Goal: Navigation & Orientation: Find specific page/section

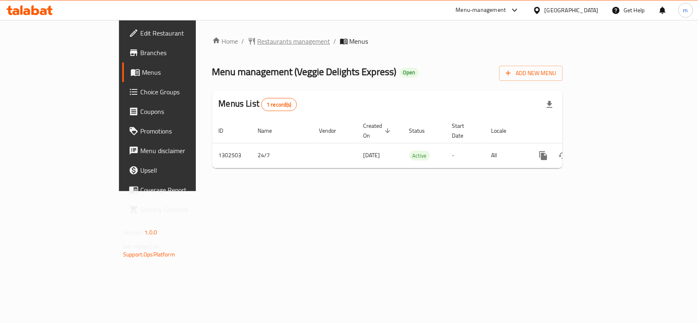
click at [257, 39] on span "Restaurants management" at bounding box center [293, 41] width 73 height 10
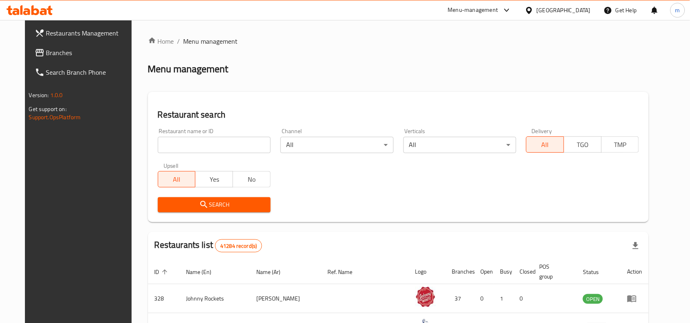
click at [78, 55] on span "Branches" at bounding box center [89, 53] width 87 height 10
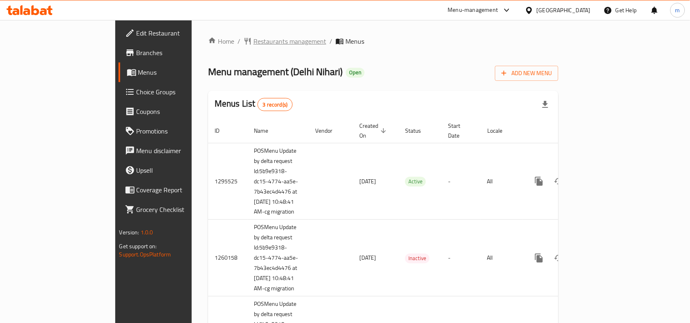
click at [253, 39] on span "Restaurants management" at bounding box center [289, 41] width 73 height 10
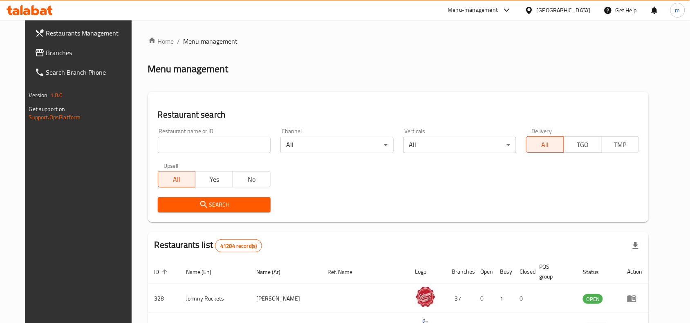
click at [231, 148] on input "search" at bounding box center [214, 145] width 113 height 16
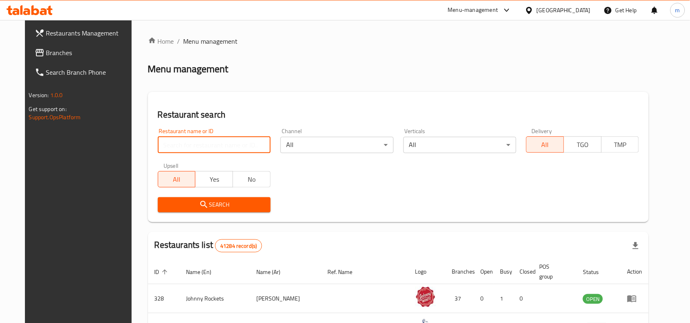
paste input "12616"
type input "12616"
click button "Search" at bounding box center [214, 204] width 113 height 15
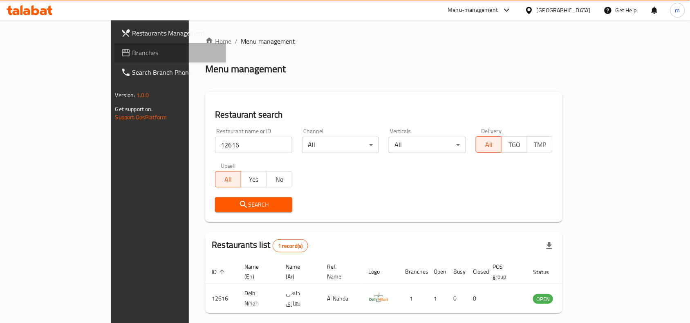
click at [132, 54] on span "Branches" at bounding box center [175, 53] width 87 height 10
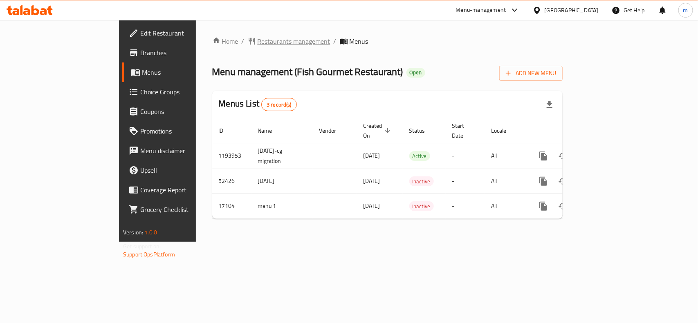
click at [257, 38] on span "Restaurants management" at bounding box center [293, 41] width 73 height 10
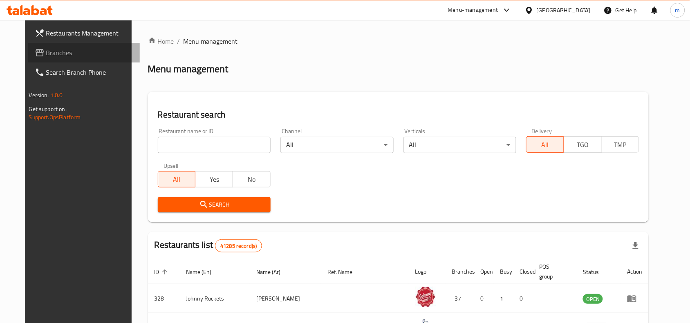
click at [46, 53] on span "Branches" at bounding box center [89, 53] width 87 height 10
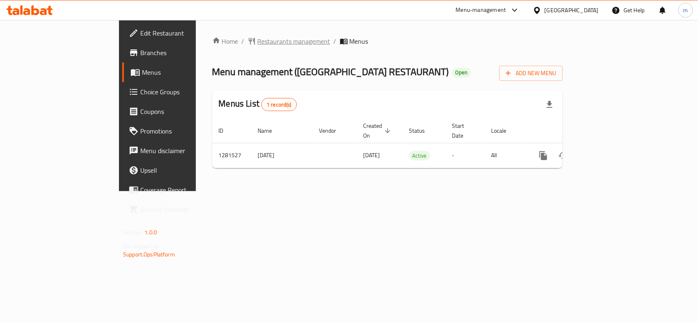
click at [257, 40] on span "Restaurants management" at bounding box center [293, 41] width 73 height 10
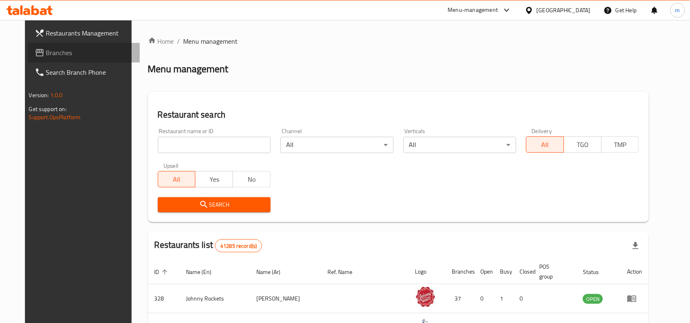
drag, startPoint x: 29, startPoint y: 58, endPoint x: 33, endPoint y: 70, distance: 12.8
click at [46, 57] on span "Branches" at bounding box center [89, 53] width 87 height 10
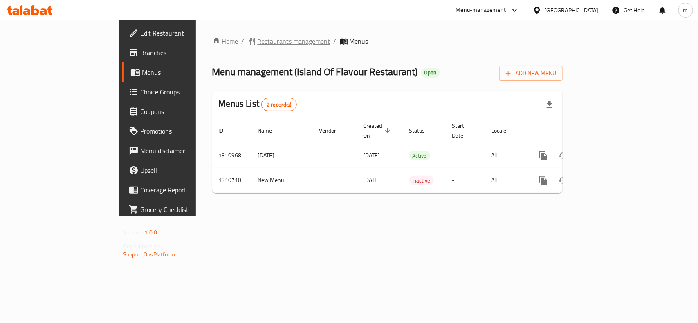
click at [257, 42] on span "Restaurants management" at bounding box center [293, 41] width 73 height 10
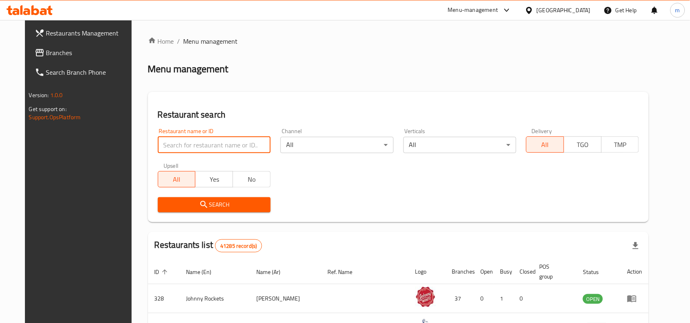
click at [163, 142] on input "search" at bounding box center [214, 145] width 113 height 16
paste input "705584"
type input "705584"
click button "Search" at bounding box center [214, 204] width 113 height 15
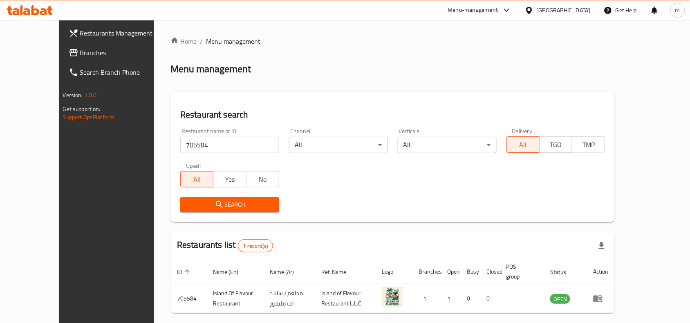
click at [80, 56] on span "Branches" at bounding box center [123, 53] width 87 height 10
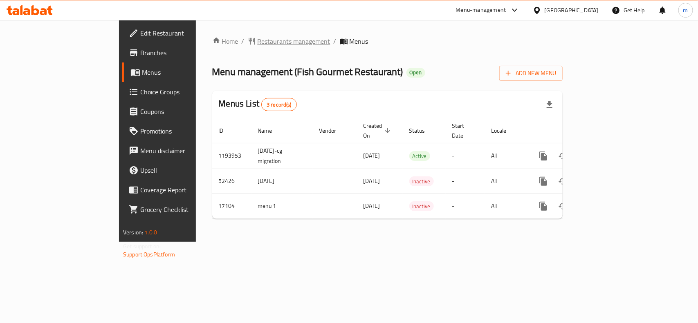
click at [257, 40] on span "Restaurants management" at bounding box center [293, 41] width 73 height 10
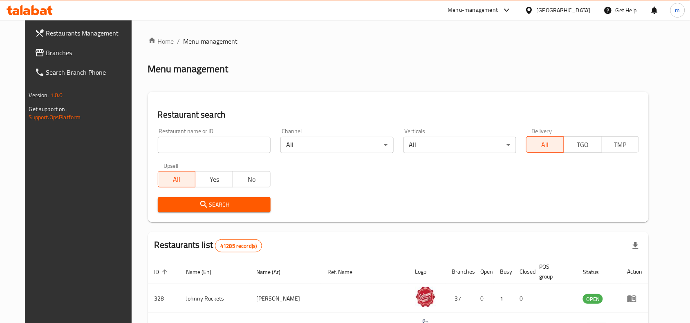
click at [35, 50] on icon at bounding box center [40, 53] width 10 height 10
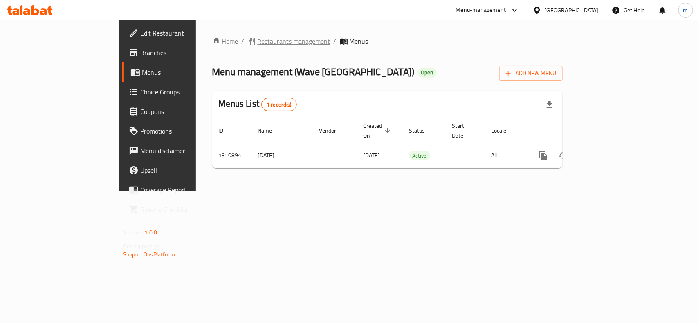
click at [257, 44] on span "Restaurants management" at bounding box center [293, 41] width 73 height 10
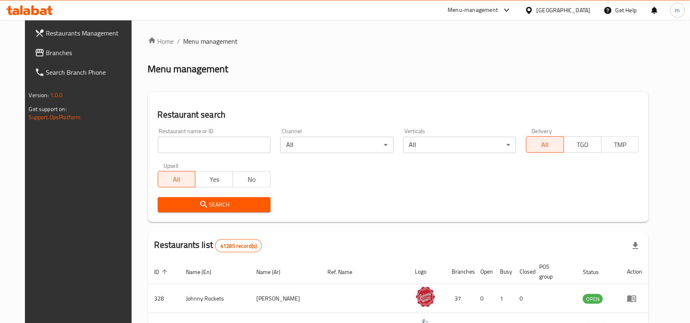
click at [60, 48] on span "Branches" at bounding box center [89, 53] width 87 height 10
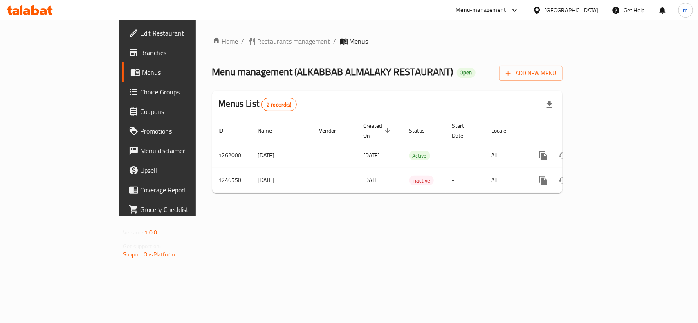
drag, startPoint x: 565, startPoint y: 6, endPoint x: 563, endPoint y: 12, distance: 6.6
click at [565, 6] on div "[GEOGRAPHIC_DATA]" at bounding box center [571, 10] width 54 height 9
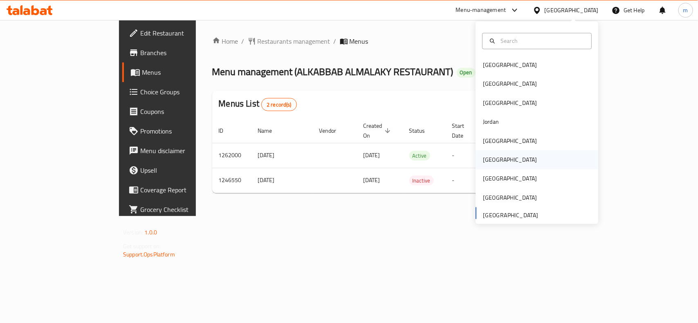
click at [488, 166] on div "[GEOGRAPHIC_DATA]" at bounding box center [509, 160] width 67 height 19
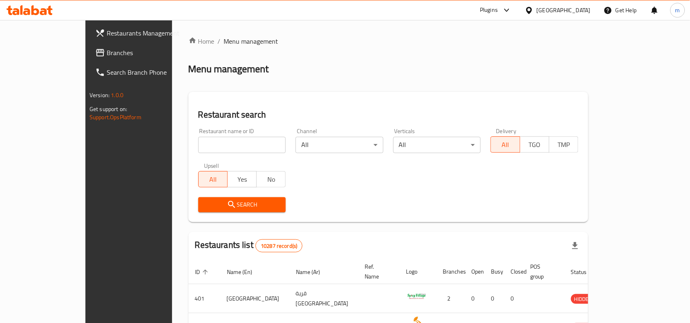
click at [107, 55] on span "Branches" at bounding box center [150, 53] width 87 height 10
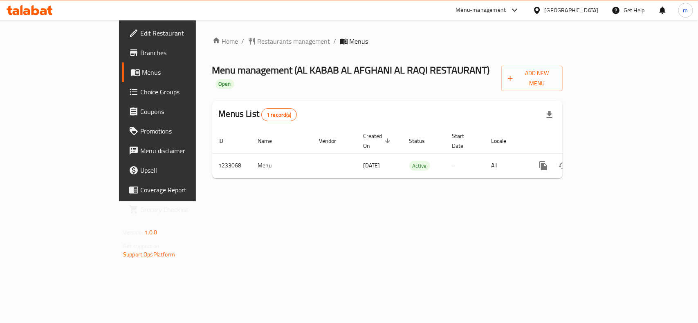
click at [587, 12] on div "[GEOGRAPHIC_DATA]" at bounding box center [571, 10] width 54 height 9
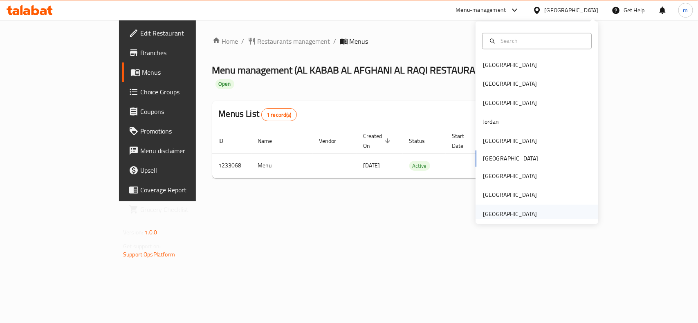
click at [518, 211] on div "[GEOGRAPHIC_DATA]" at bounding box center [510, 214] width 54 height 9
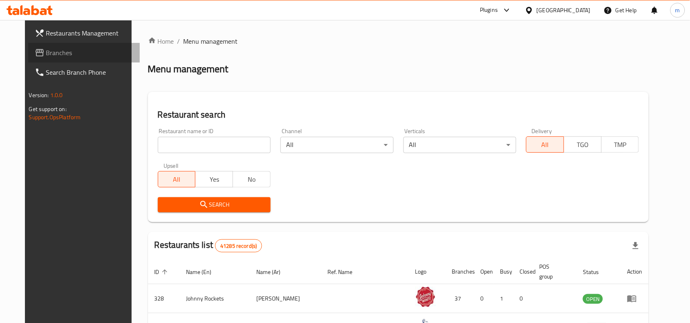
click at [55, 49] on span "Branches" at bounding box center [89, 53] width 87 height 10
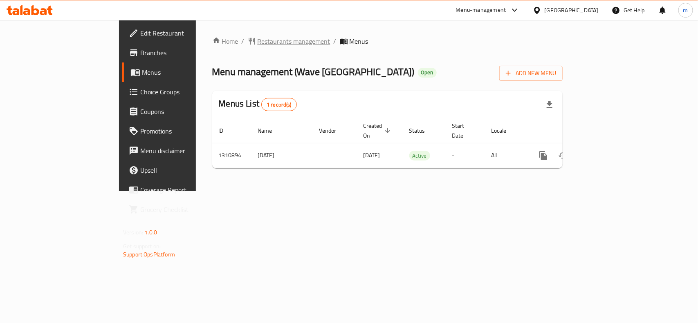
click at [257, 41] on span "Restaurants management" at bounding box center [293, 41] width 73 height 10
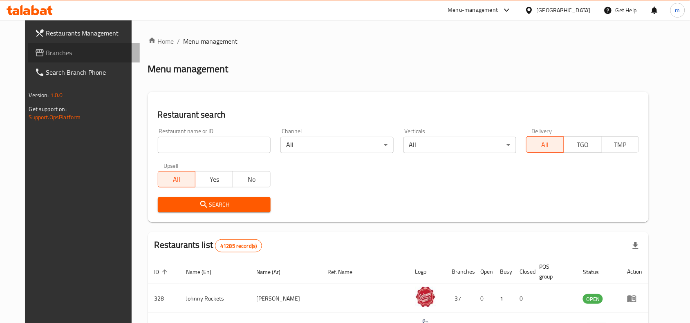
click at [46, 51] on span "Branches" at bounding box center [89, 53] width 87 height 10
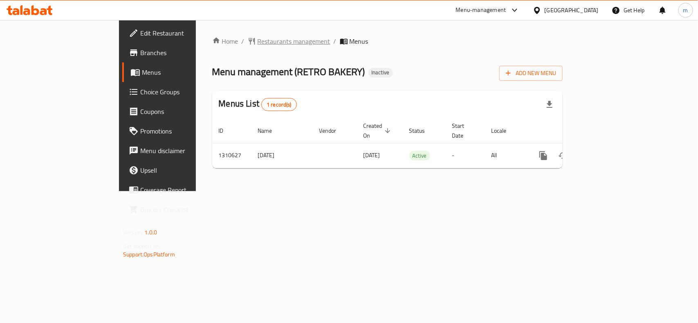
click at [257, 43] on span "Restaurants management" at bounding box center [293, 41] width 73 height 10
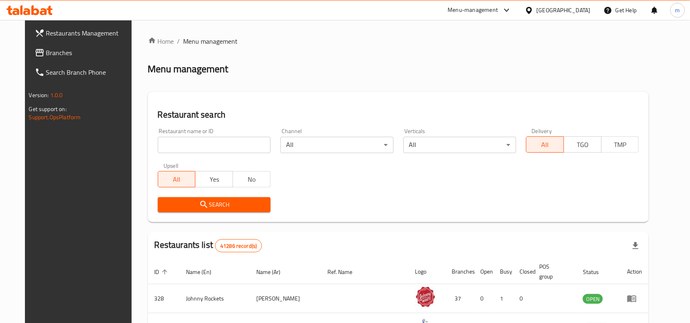
click at [54, 46] on link "Branches" at bounding box center [84, 53] width 112 height 20
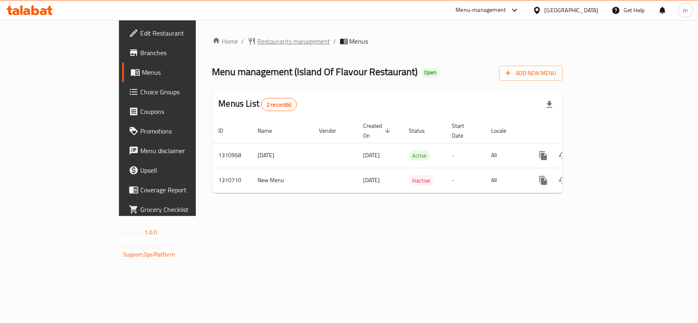
click at [257, 36] on span "Restaurants management" at bounding box center [293, 41] width 73 height 10
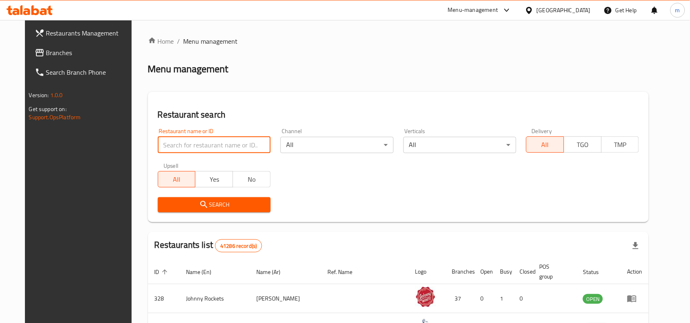
click at [173, 137] on input "search" at bounding box center [214, 145] width 113 height 16
paste input "705584"
type input "705584"
click button "Search" at bounding box center [214, 204] width 113 height 15
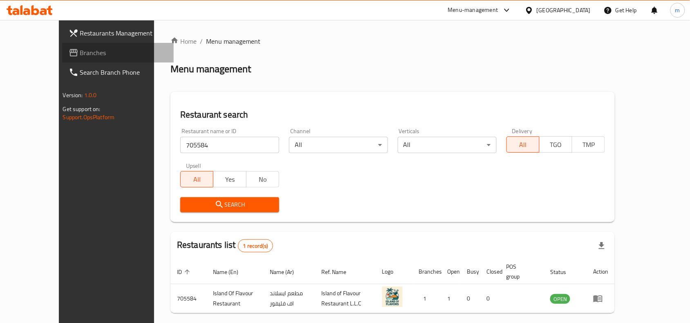
click at [80, 52] on span "Branches" at bounding box center [123, 53] width 87 height 10
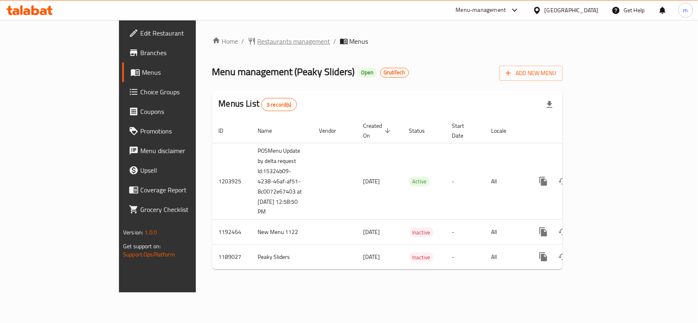
click at [257, 43] on span "Restaurants management" at bounding box center [293, 41] width 73 height 10
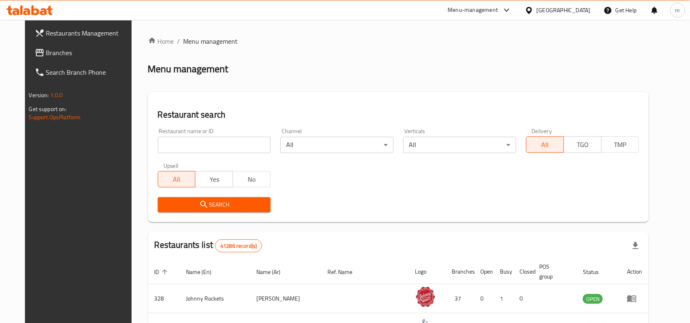
click at [160, 144] on input "search" at bounding box center [214, 145] width 113 height 16
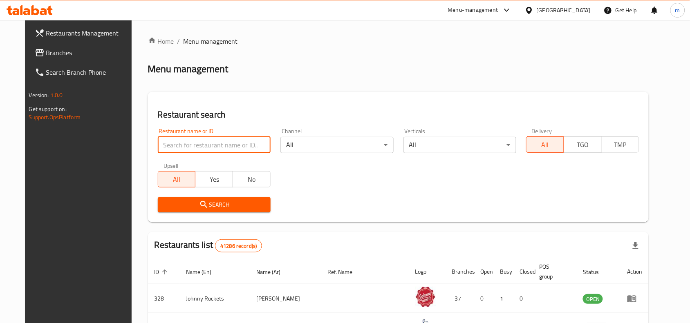
paste input "667187"
type input "667187"
click button "Search" at bounding box center [214, 204] width 113 height 15
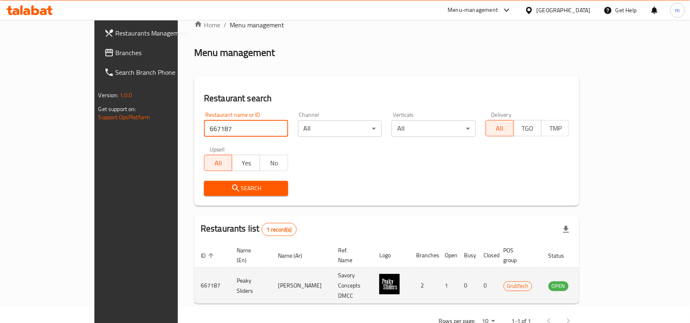
scroll to position [25, 0]
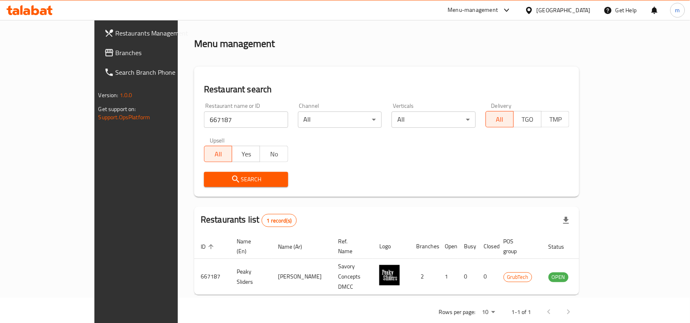
click at [366, 50] on div "Home / Menu management Menu management Restaurant search Restaurant name or ID …" at bounding box center [386, 167] width 385 height 312
click at [204, 119] on input "667187" at bounding box center [246, 120] width 84 height 16
click at [98, 45] on link "Branches" at bounding box center [154, 53] width 112 height 20
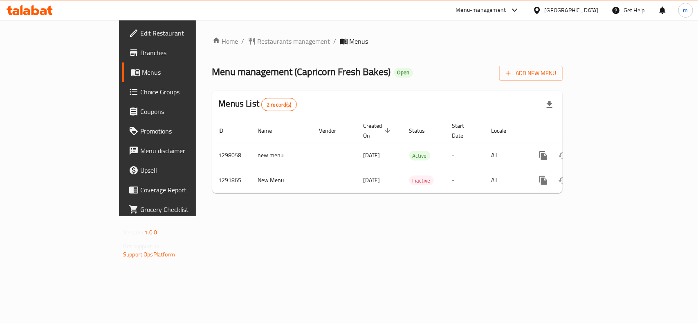
click at [577, 13] on div "[GEOGRAPHIC_DATA]" at bounding box center [571, 10] width 54 height 9
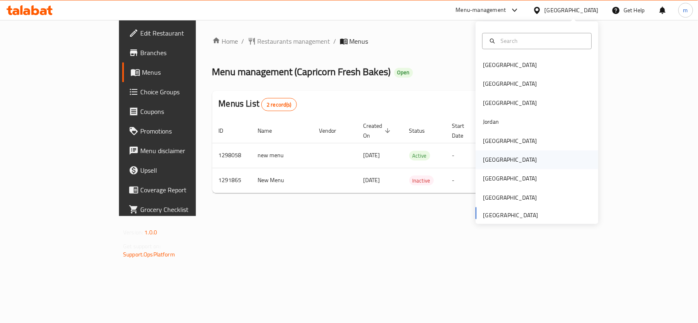
click at [491, 161] on div "[GEOGRAPHIC_DATA]" at bounding box center [509, 160] width 67 height 19
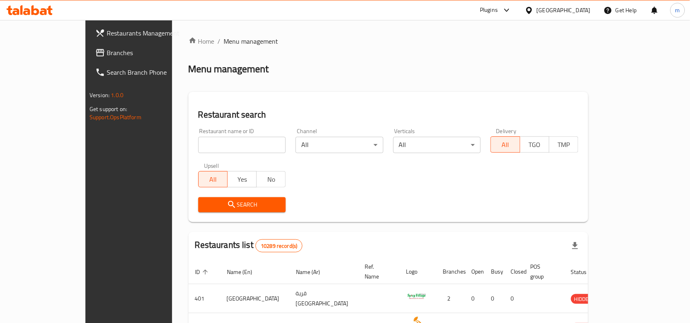
click at [107, 48] on span "Branches" at bounding box center [150, 53] width 87 height 10
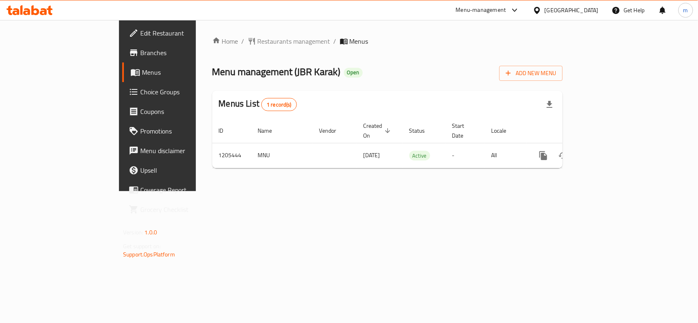
click at [362, 44] on ol "Home / Restaurants management / Menus" at bounding box center [387, 41] width 350 height 10
click at [544, 10] on div at bounding box center [539, 10] width 12 height 9
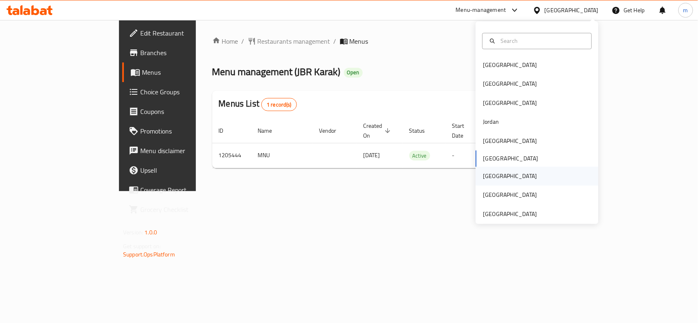
click at [483, 178] on div "[GEOGRAPHIC_DATA]" at bounding box center [510, 176] width 54 height 9
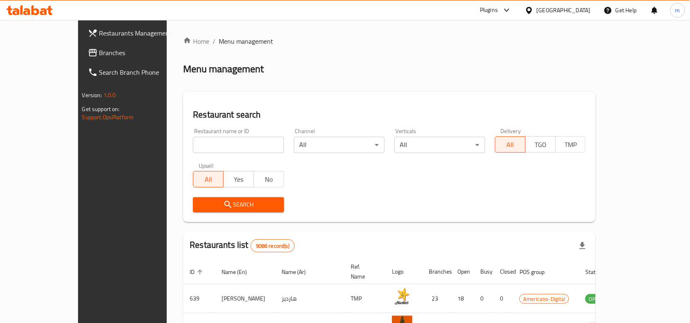
click at [193, 145] on input "search" at bounding box center [238, 145] width 91 height 16
click at [99, 50] on span "Branches" at bounding box center [142, 53] width 87 height 10
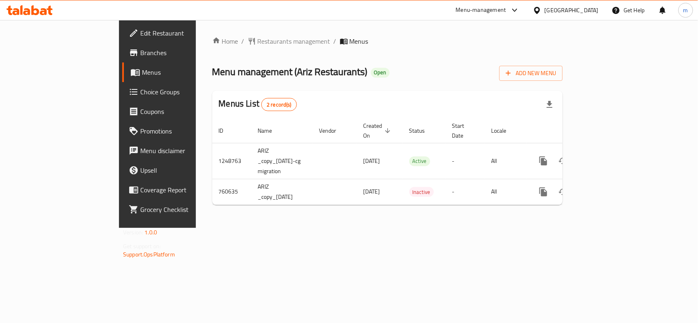
click at [544, 7] on div at bounding box center [539, 10] width 12 height 9
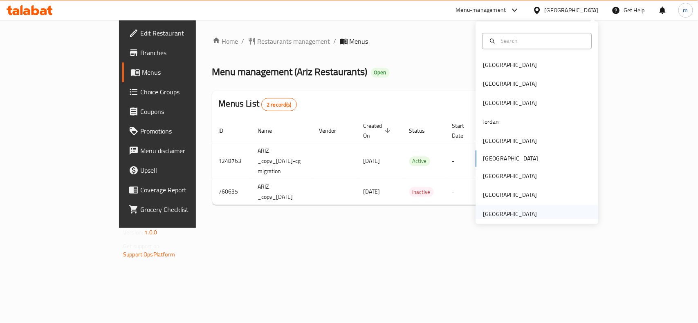
click at [533, 216] on div "[GEOGRAPHIC_DATA]" at bounding box center [509, 214] width 67 height 19
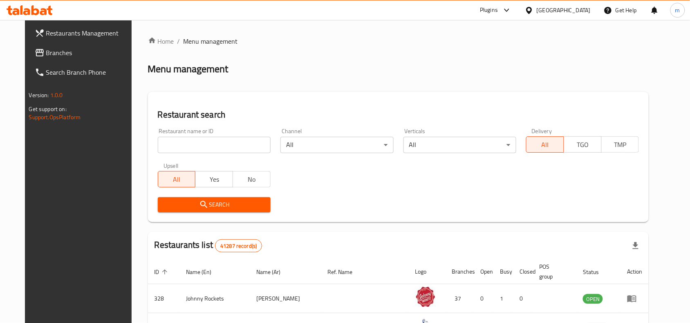
drag, startPoint x: 87, startPoint y: 52, endPoint x: 83, endPoint y: 54, distance: 4.9
click at [87, 52] on span "Branches" at bounding box center [89, 53] width 87 height 10
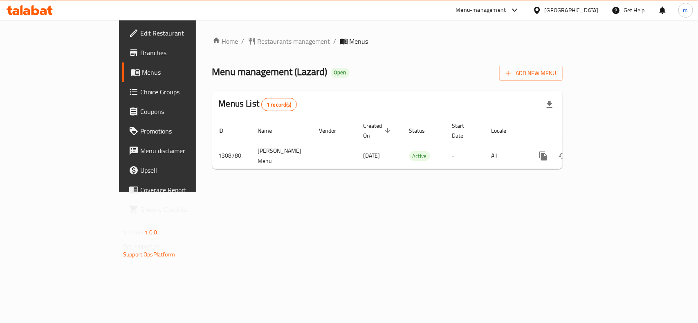
click at [582, 9] on div "[GEOGRAPHIC_DATA]" at bounding box center [571, 10] width 54 height 9
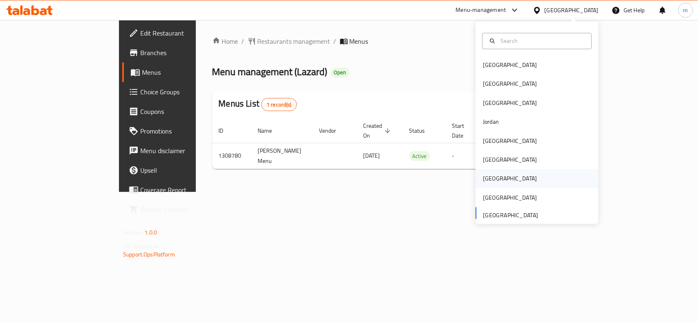
click at [483, 175] on div "[GEOGRAPHIC_DATA]" at bounding box center [510, 179] width 54 height 9
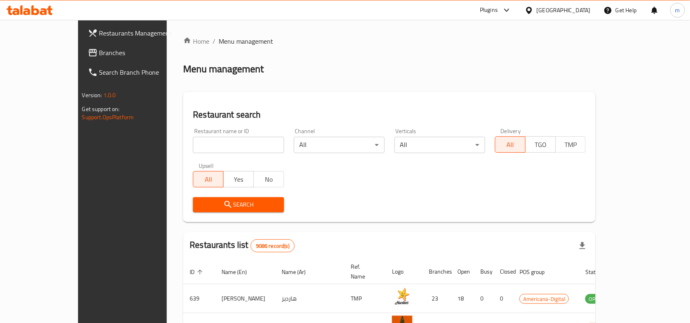
click at [99, 52] on span "Branches" at bounding box center [142, 53] width 87 height 10
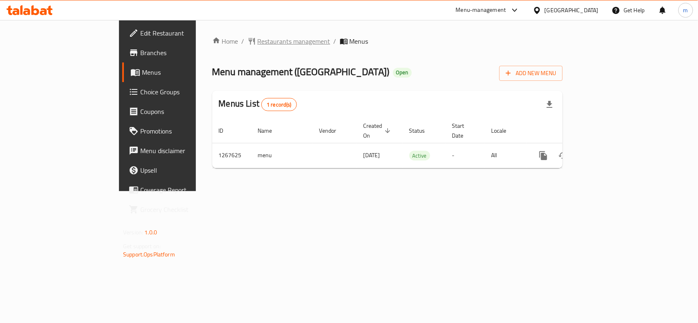
click at [257, 45] on span "Restaurants management" at bounding box center [293, 41] width 73 height 10
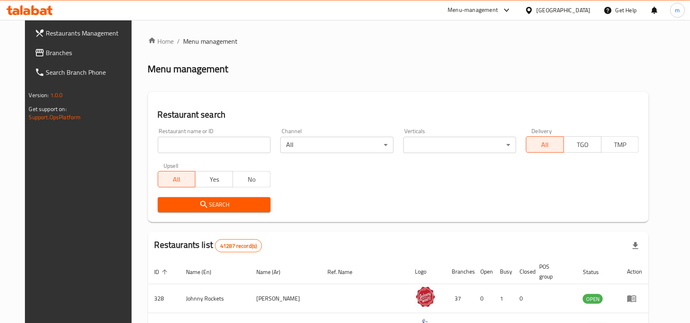
click at [169, 143] on input "search" at bounding box center [214, 145] width 113 height 16
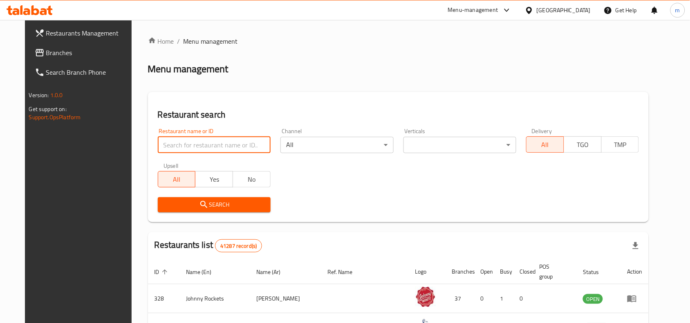
paste input "687726"
type input "687726"
click button "Search" at bounding box center [214, 204] width 113 height 15
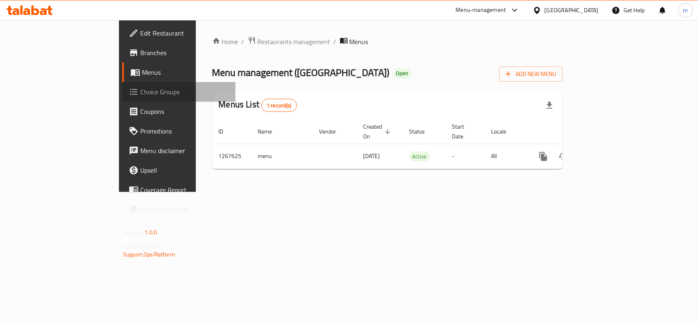
click at [140, 88] on span "Choice Groups" at bounding box center [184, 92] width 89 height 10
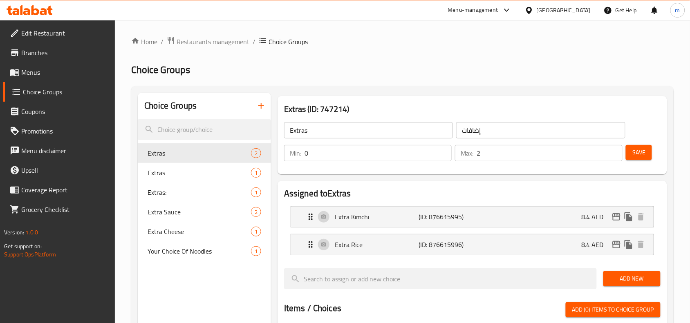
click at [560, 3] on div "[GEOGRAPHIC_DATA]" at bounding box center [557, 10] width 79 height 20
click at [538, 8] on div "[GEOGRAPHIC_DATA]" at bounding box center [564, 10] width 54 height 9
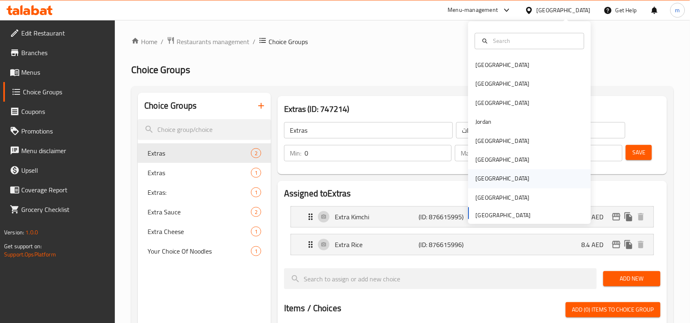
click at [476, 175] on div "[GEOGRAPHIC_DATA]" at bounding box center [503, 179] width 54 height 9
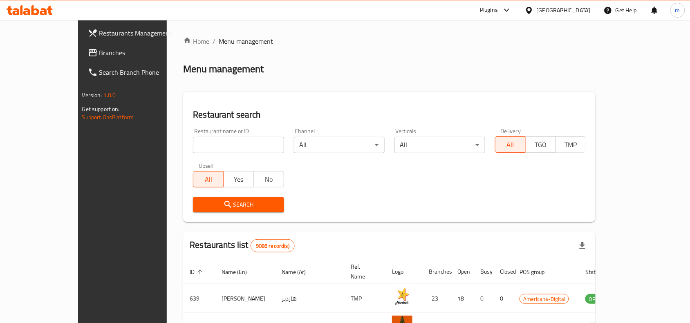
drag, startPoint x: 569, startPoint y: 10, endPoint x: 568, endPoint y: 17, distance: 7.0
click at [533, 10] on icon at bounding box center [529, 10] width 9 height 9
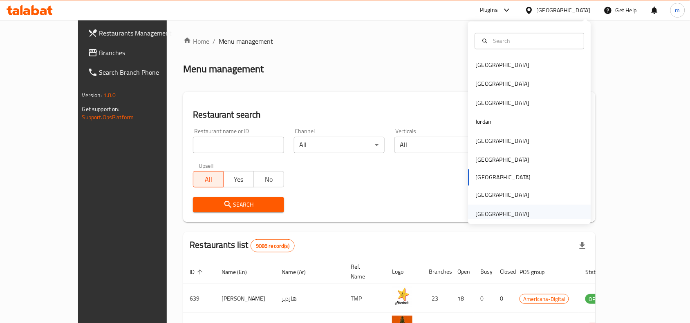
click at [519, 210] on div "[GEOGRAPHIC_DATA]" at bounding box center [503, 214] width 54 height 9
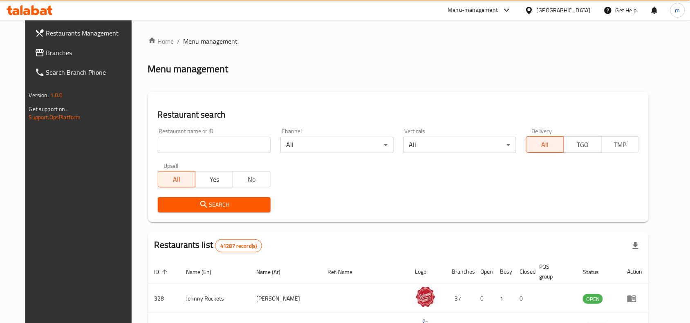
click at [46, 54] on span "Branches" at bounding box center [89, 53] width 87 height 10
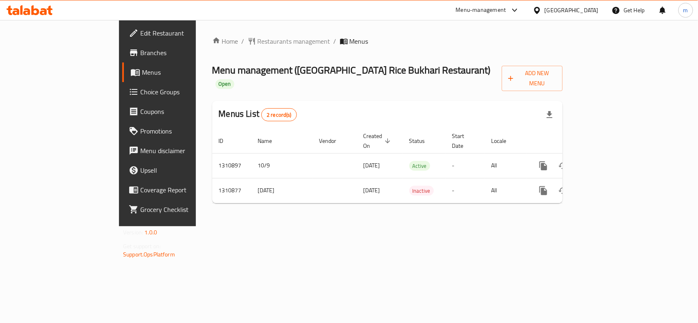
click at [560, 9] on div "[GEOGRAPHIC_DATA]" at bounding box center [571, 10] width 54 height 9
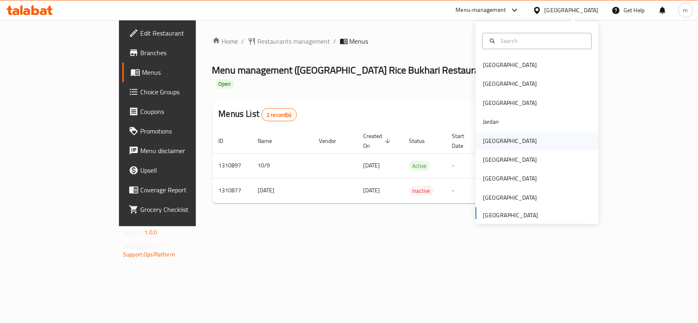
click at [499, 142] on div "[GEOGRAPHIC_DATA]" at bounding box center [536, 141] width 123 height 19
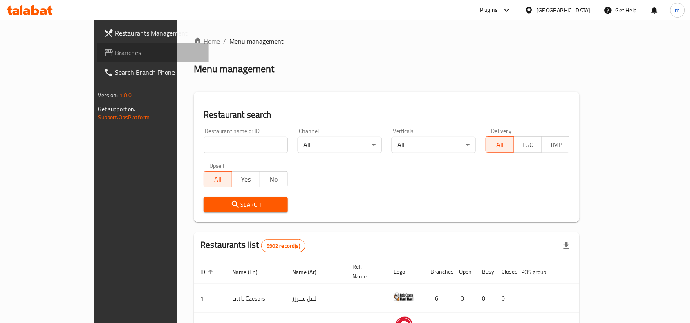
click at [115, 54] on span "Branches" at bounding box center [158, 53] width 87 height 10
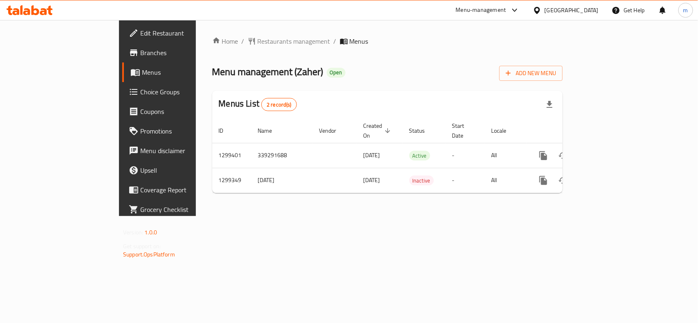
click at [590, 10] on div "[GEOGRAPHIC_DATA]" at bounding box center [571, 10] width 54 height 9
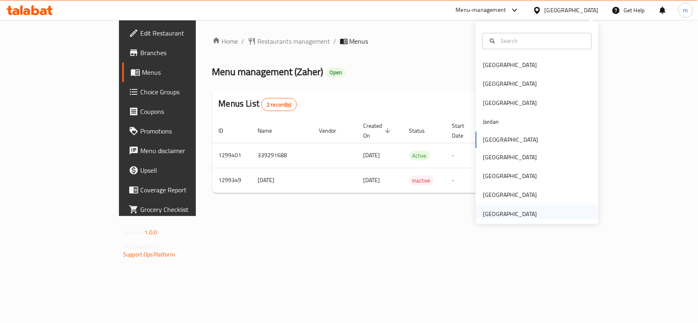
click at [522, 213] on div "[GEOGRAPHIC_DATA]" at bounding box center [510, 214] width 54 height 9
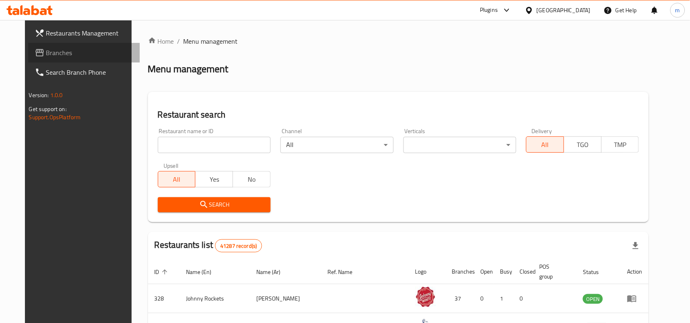
click at [47, 54] on span "Branches" at bounding box center [89, 53] width 87 height 10
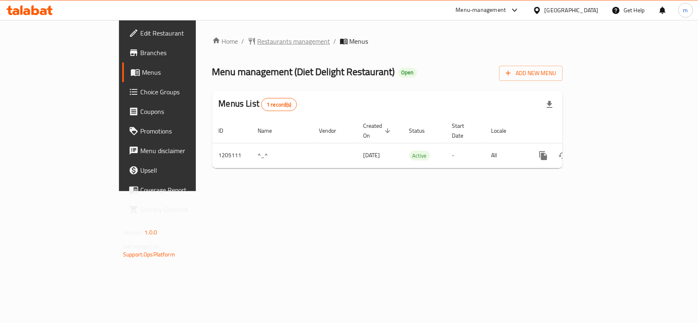
click at [257, 43] on span "Restaurants management" at bounding box center [293, 41] width 73 height 10
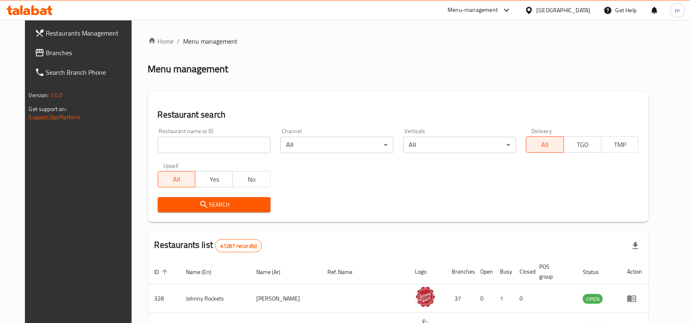
click at [166, 141] on input "search" at bounding box center [214, 145] width 113 height 16
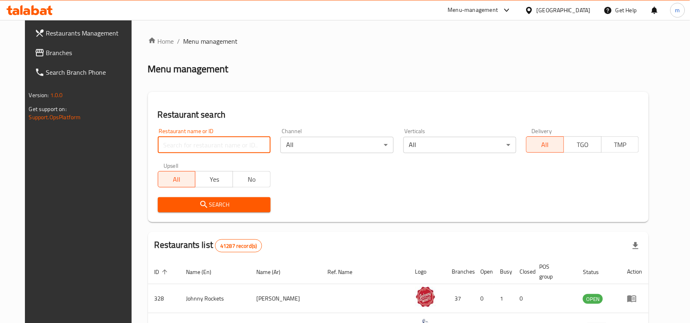
paste input "670034"
type input "670034"
click button "Search" at bounding box center [214, 204] width 113 height 15
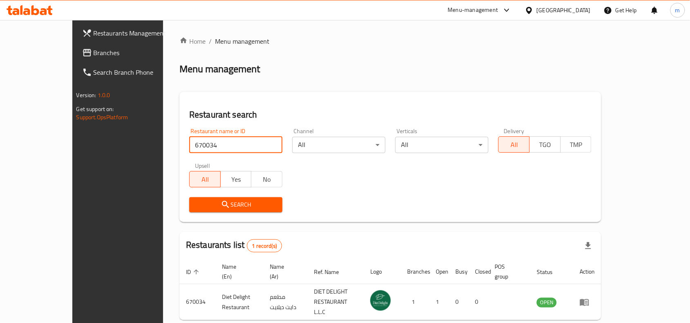
click at [94, 56] on span "Branches" at bounding box center [137, 53] width 87 height 10
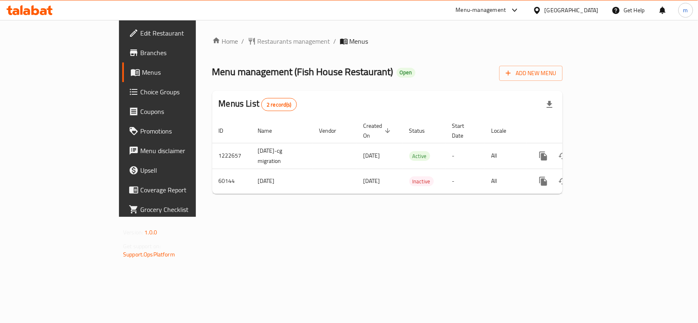
click at [215, 49] on div "Home / Restaurants management / Menus Menu management ( Fish House Restaurant )…" at bounding box center [387, 118] width 350 height 164
click at [257, 43] on span "Restaurants management" at bounding box center [293, 41] width 73 height 10
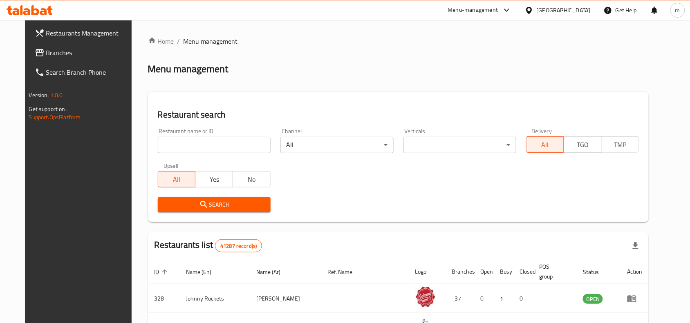
click at [158, 142] on input "search" at bounding box center [214, 145] width 113 height 16
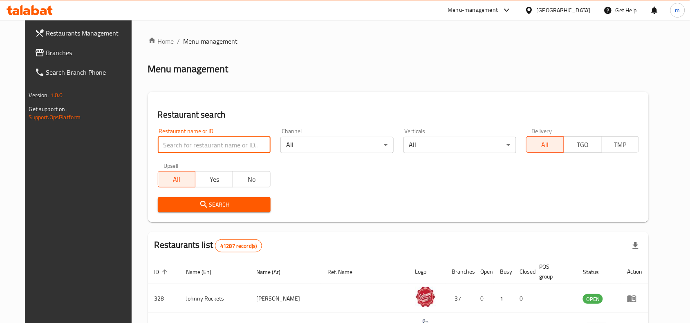
paste input "28987"
type input "28987"
click button "Search" at bounding box center [214, 204] width 113 height 15
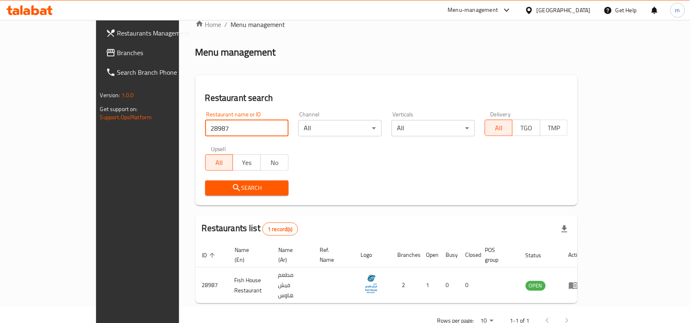
scroll to position [25, 0]
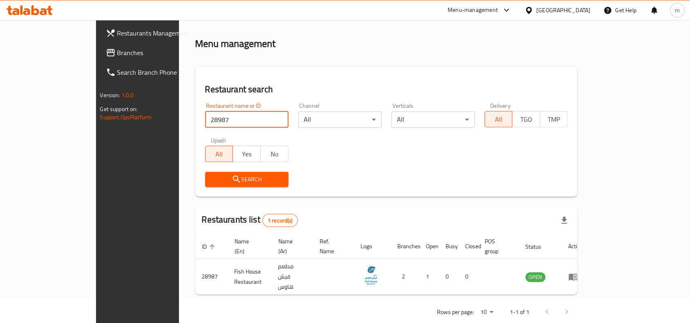
click at [544, 15] on div "[GEOGRAPHIC_DATA]" at bounding box center [557, 10] width 79 height 20
click at [117, 57] on span "Branches" at bounding box center [160, 53] width 87 height 10
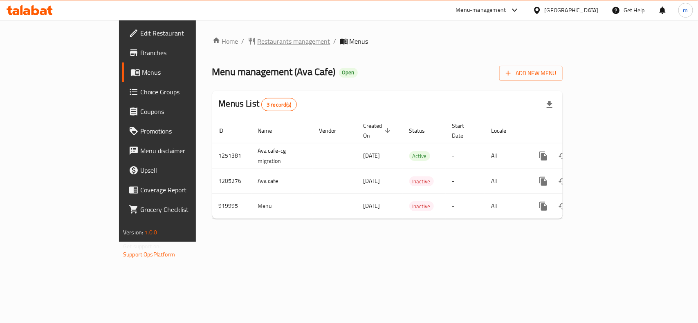
click at [257, 41] on span "Restaurants management" at bounding box center [293, 41] width 73 height 10
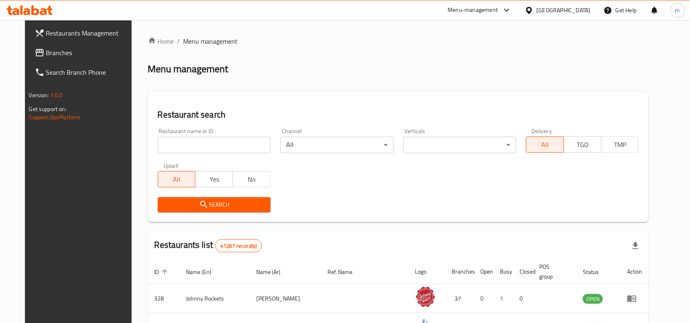
click at [162, 145] on input "search" at bounding box center [214, 145] width 113 height 16
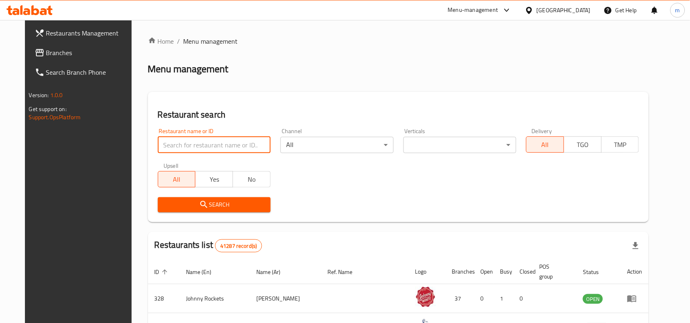
paste input "658737"
type input "658737"
click button "Search" at bounding box center [214, 204] width 113 height 15
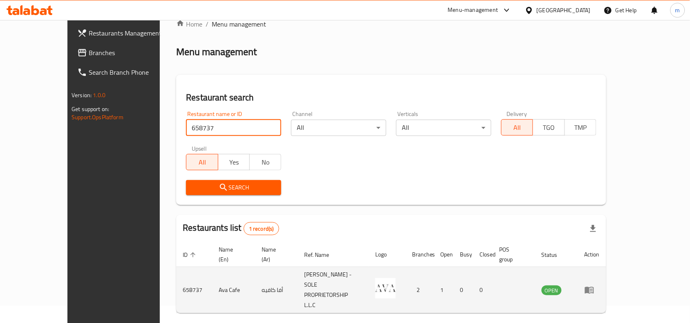
scroll to position [25, 0]
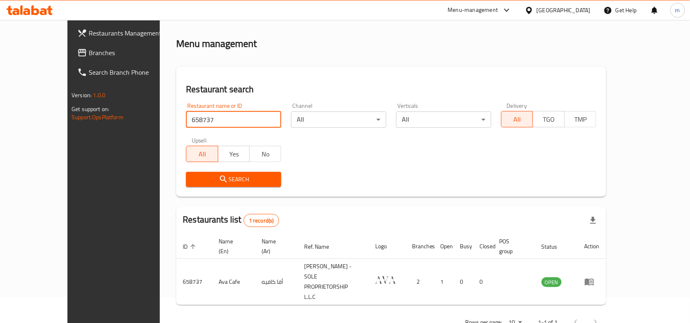
click at [89, 54] on span "Branches" at bounding box center [132, 53] width 87 height 10
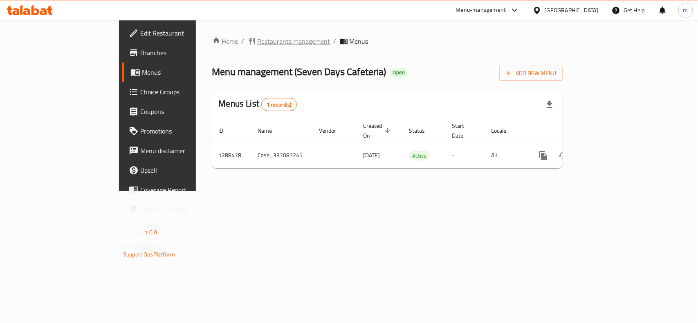
click at [257, 40] on span "Restaurants management" at bounding box center [293, 41] width 73 height 10
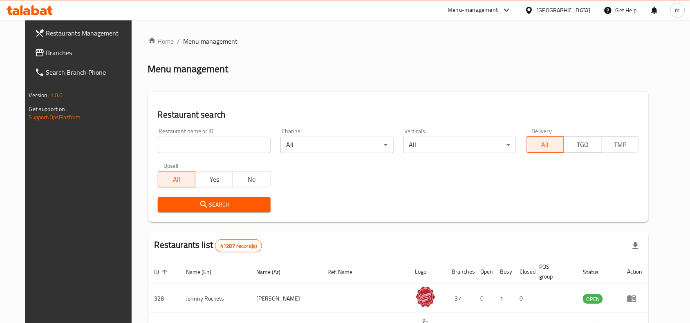
click at [180, 139] on input "search" at bounding box center [214, 145] width 113 height 16
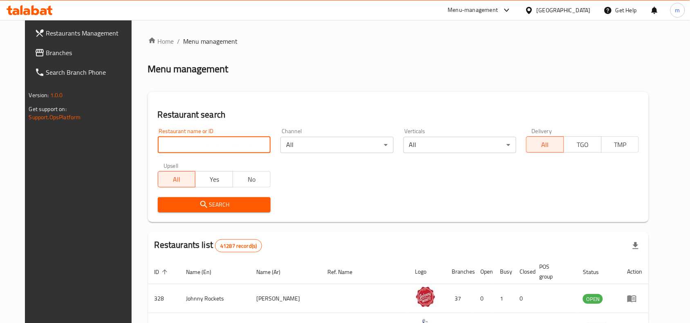
paste input "697181"
type input "697181"
click button "Search" at bounding box center [214, 204] width 113 height 15
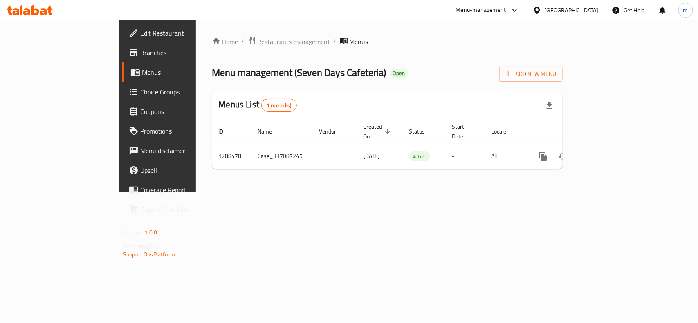
click at [257, 42] on span "Restaurants management" at bounding box center [293, 42] width 73 height 10
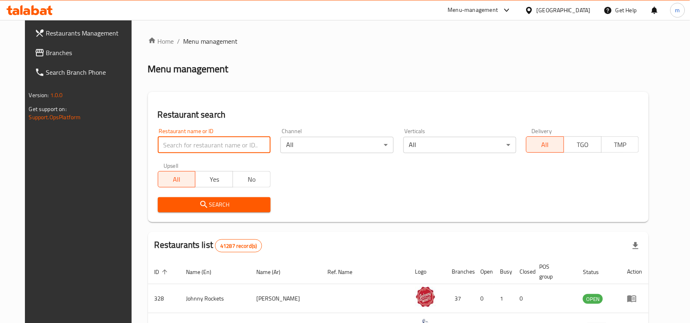
click at [173, 149] on input "search" at bounding box center [214, 145] width 113 height 16
paste input "697181"
type input "697181"
click button "Search" at bounding box center [214, 204] width 113 height 15
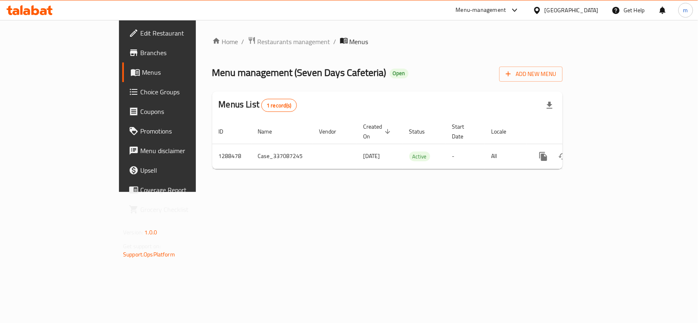
click at [140, 89] on span "Choice Groups" at bounding box center [184, 92] width 89 height 10
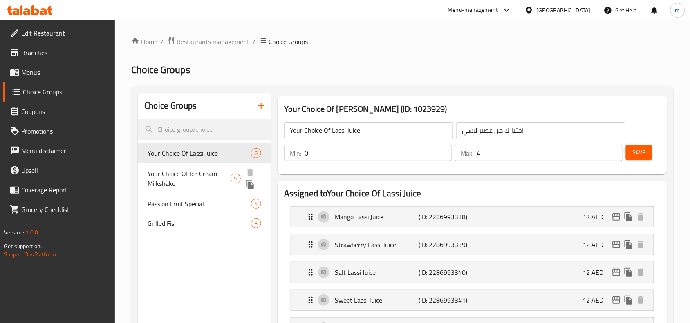
click at [177, 172] on span "Your Choice Of Ice Cream Milkshake" at bounding box center [189, 179] width 83 height 20
type input "Your Choice Of Ice Cream Milkshake"
type input "اختيارك من ميلك شيك آيس كريم"
type input "1"
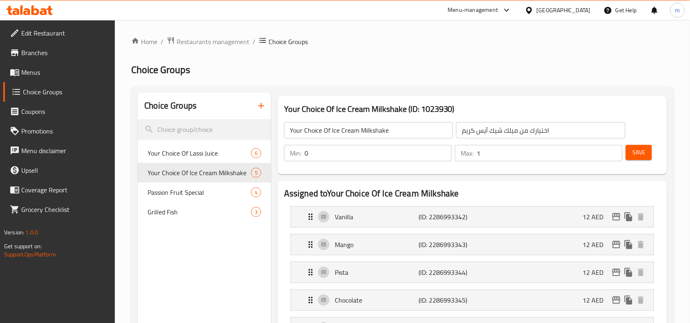
scroll to position [102, 0]
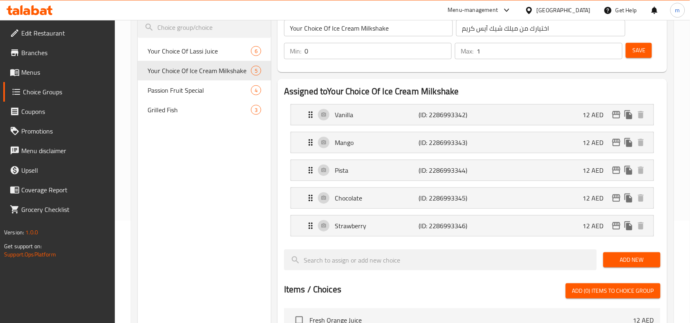
click at [546, 13] on div "[GEOGRAPHIC_DATA]" at bounding box center [564, 10] width 54 height 9
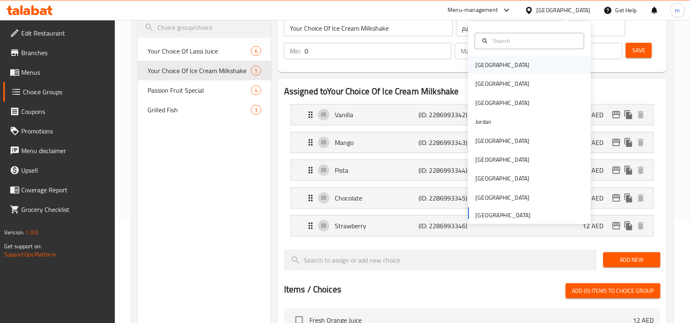
click at [494, 63] on div "[GEOGRAPHIC_DATA]" at bounding box center [529, 65] width 123 height 19
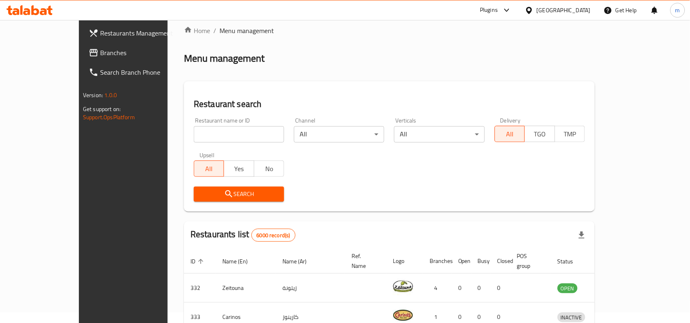
scroll to position [102, 0]
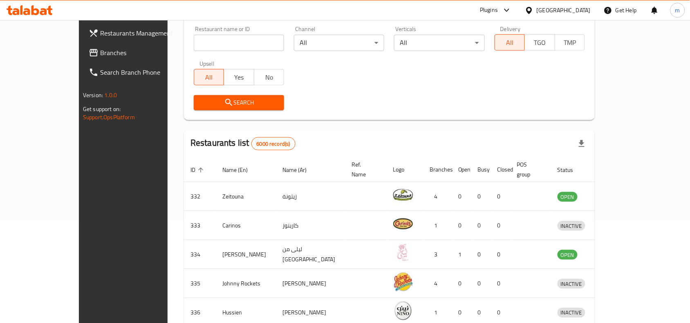
click at [100, 50] on span "Branches" at bounding box center [143, 53] width 87 height 10
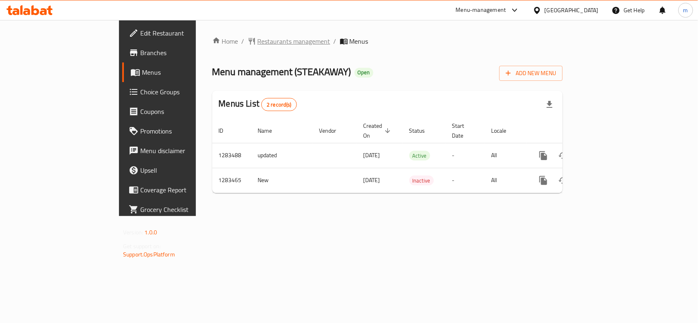
click at [257, 46] on span "Restaurants management" at bounding box center [293, 41] width 73 height 10
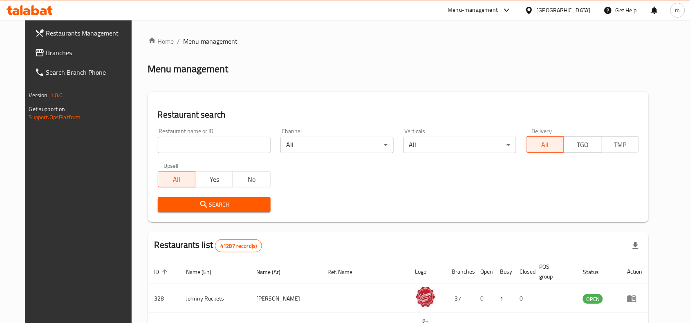
click at [189, 147] on input "search" at bounding box center [214, 145] width 113 height 16
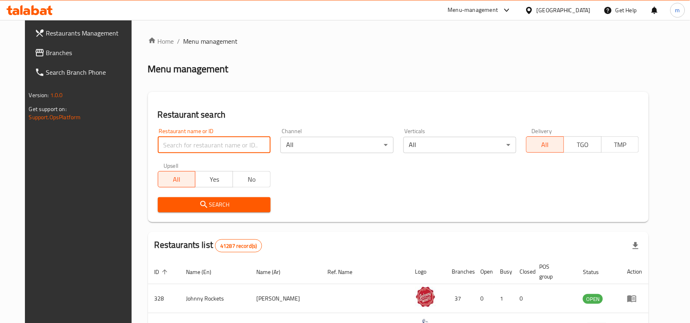
paste input "695294"
type input "695294"
click button "Search" at bounding box center [214, 204] width 113 height 15
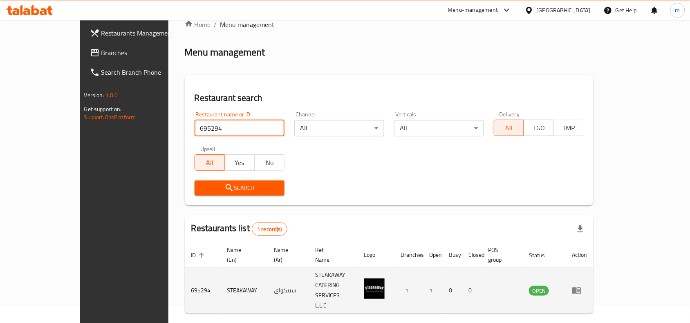
scroll to position [25, 0]
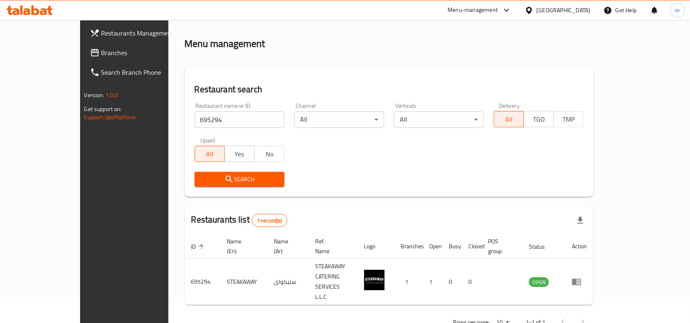
click at [101, 52] on span "Branches" at bounding box center [144, 53] width 87 height 10
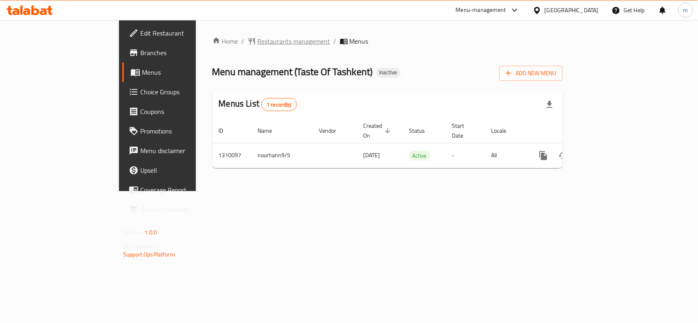
click at [257, 44] on span "Restaurants management" at bounding box center [293, 41] width 73 height 10
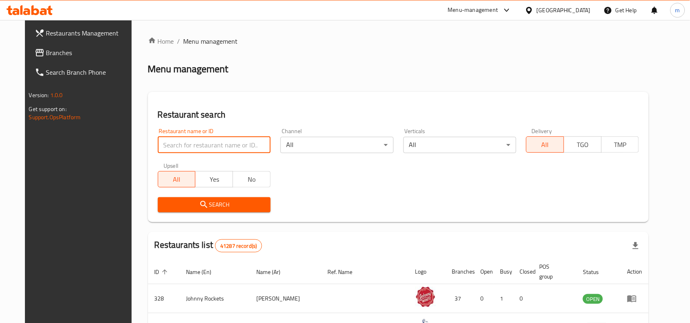
click at [161, 144] on input "search" at bounding box center [214, 145] width 113 height 16
paste input "705348"
type input "705348"
click button "Search" at bounding box center [214, 204] width 113 height 15
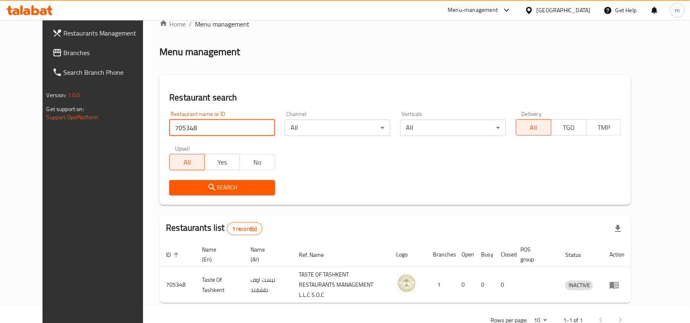
scroll to position [35, 0]
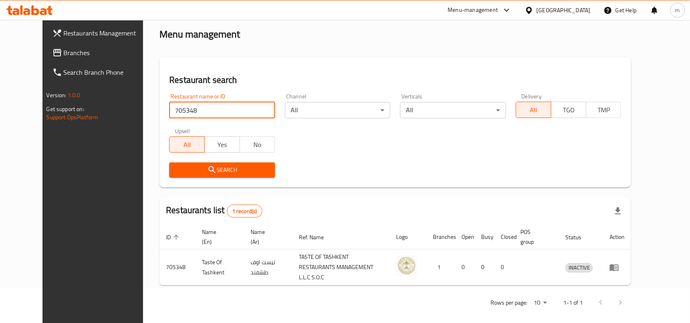
click at [64, 54] on span "Branches" at bounding box center [107, 53] width 87 height 10
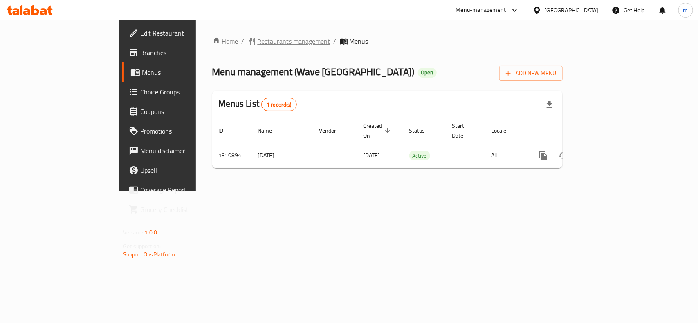
click at [257, 43] on span "Restaurants management" at bounding box center [293, 41] width 73 height 10
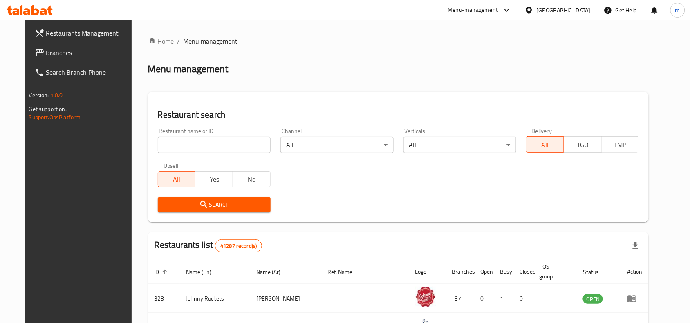
click at [170, 145] on input "search" at bounding box center [214, 145] width 113 height 16
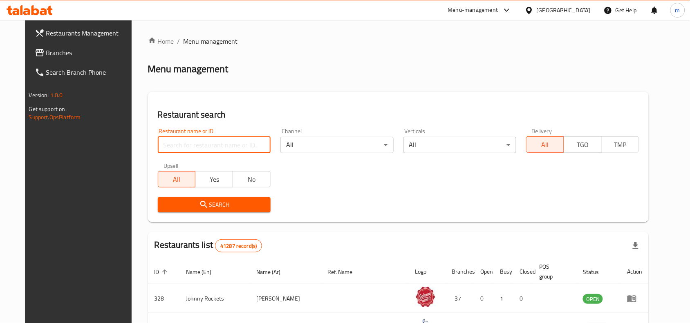
paste input "705614"
type input "705614"
click button "Search" at bounding box center [214, 204] width 113 height 15
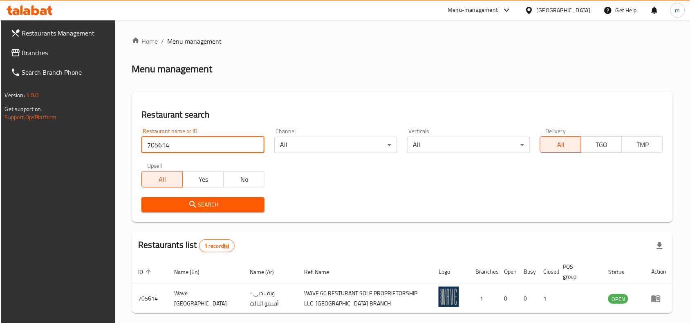
click at [37, 49] on span "Branches" at bounding box center [65, 53] width 87 height 10
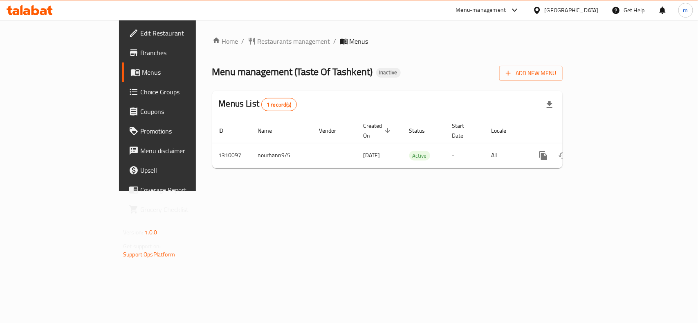
click at [555, 9] on div "[GEOGRAPHIC_DATA]" at bounding box center [571, 10] width 54 height 9
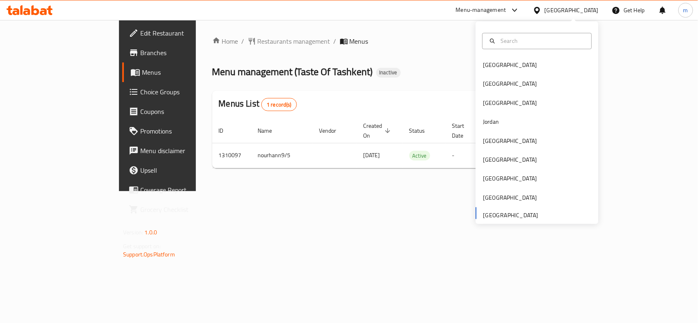
click at [420, 58] on div "Home / Restaurants management / Menus Menu management ( Taste Of Tashkent ) Ina…" at bounding box center [387, 105] width 350 height 139
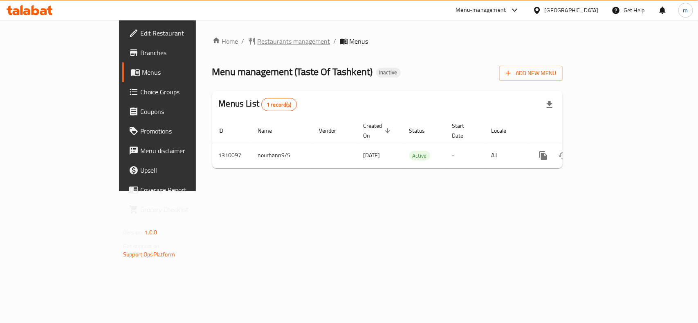
click at [257, 41] on span "Restaurants management" at bounding box center [293, 41] width 73 height 10
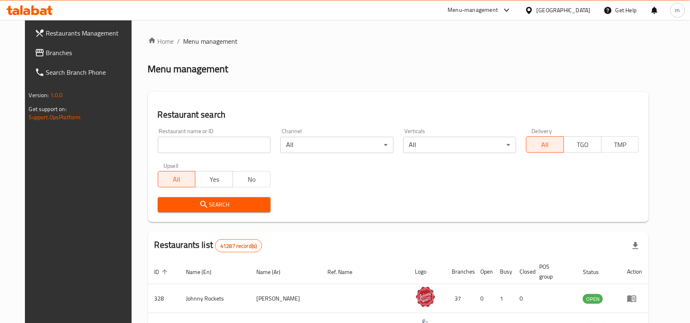
click at [36, 52] on icon at bounding box center [40, 52] width 8 height 7
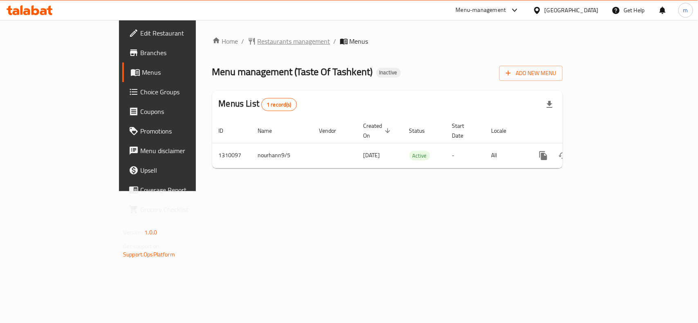
click at [257, 38] on span "Restaurants management" at bounding box center [293, 41] width 73 height 10
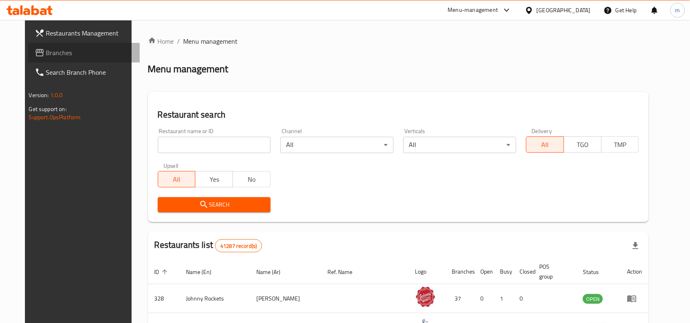
click at [47, 50] on span "Branches" at bounding box center [89, 53] width 87 height 10
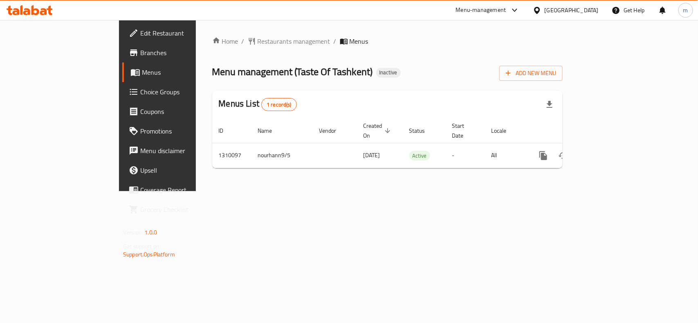
click at [567, 7] on div "[GEOGRAPHIC_DATA]" at bounding box center [571, 10] width 54 height 9
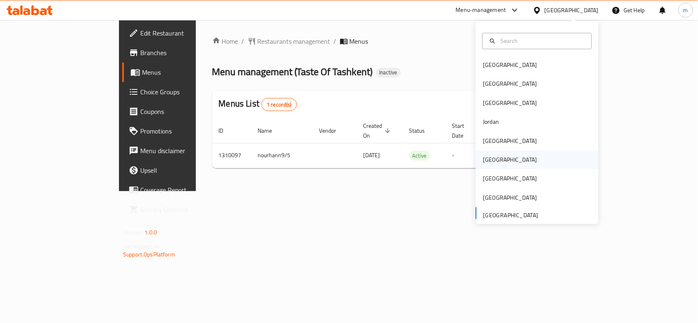
click at [491, 161] on div "Oman" at bounding box center [509, 160] width 67 height 19
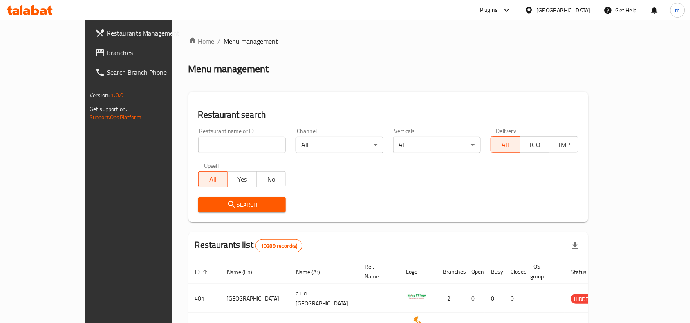
click at [107, 54] on span "Branches" at bounding box center [150, 53] width 87 height 10
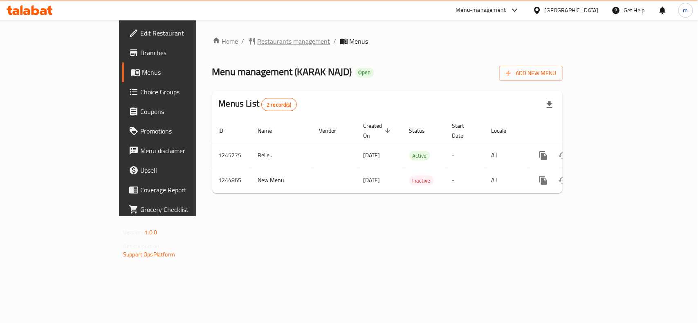
click at [257, 36] on span "Restaurants management" at bounding box center [293, 41] width 73 height 10
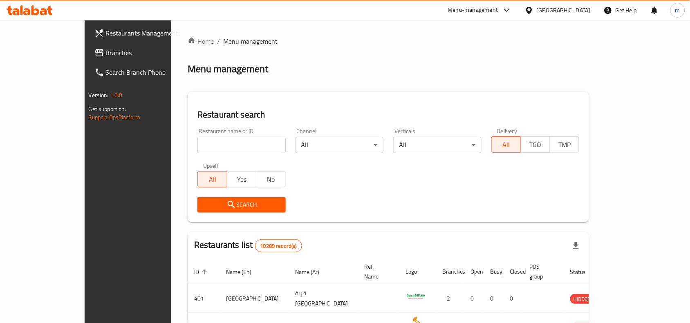
click at [197, 148] on input "search" at bounding box center [241, 145] width 88 height 16
paste input "682242"
type input "682242"
click button "Search" at bounding box center [241, 204] width 88 height 15
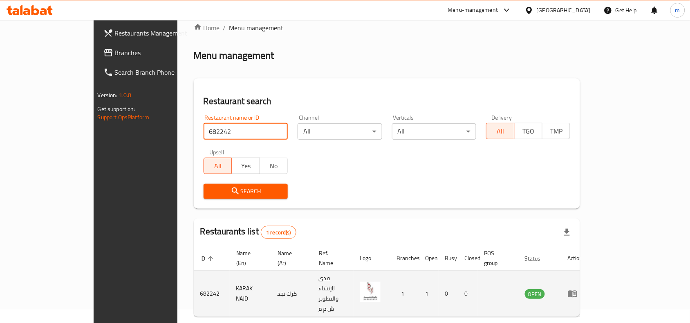
scroll to position [25, 0]
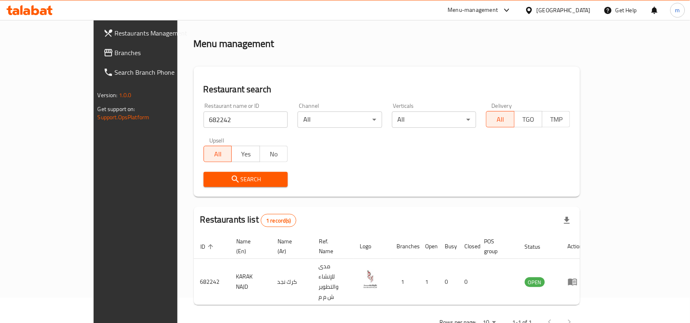
click at [575, 7] on div "Oman" at bounding box center [564, 10] width 54 height 9
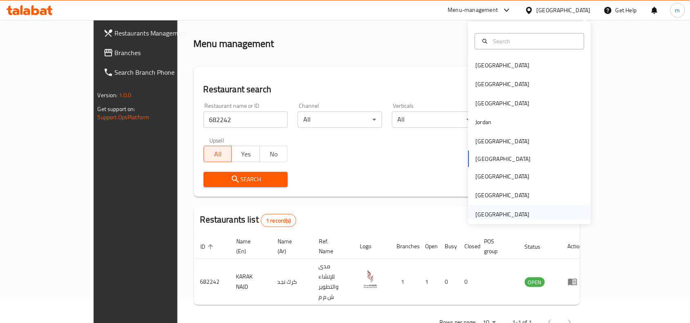
click at [487, 215] on div "[GEOGRAPHIC_DATA]" at bounding box center [503, 214] width 54 height 9
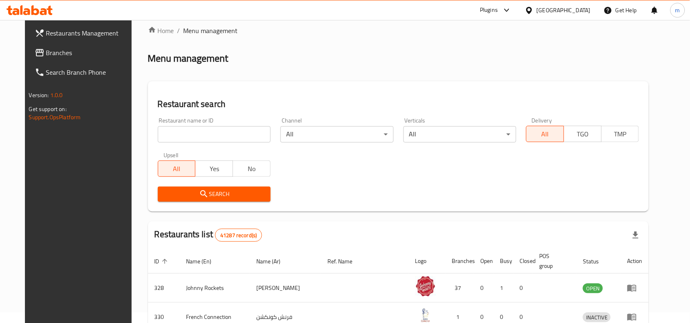
scroll to position [25, 0]
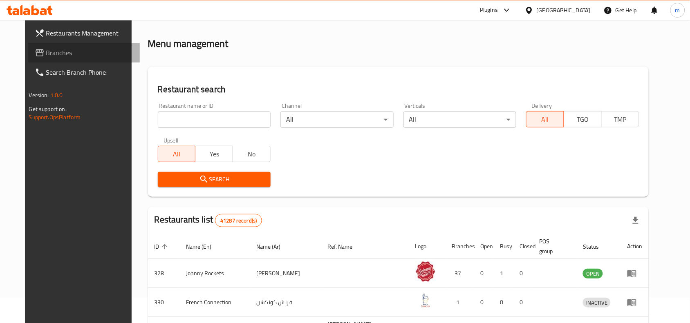
click at [50, 54] on span "Branches" at bounding box center [89, 53] width 87 height 10
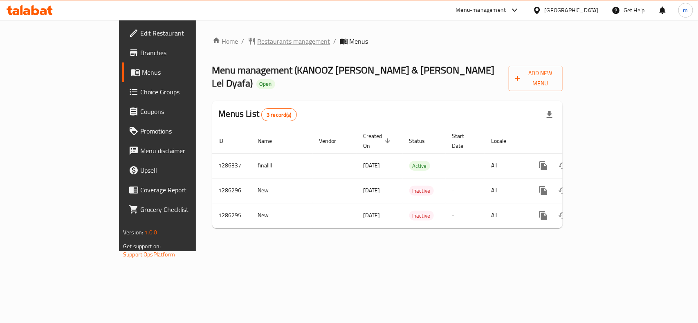
click at [257, 44] on span "Restaurants management" at bounding box center [293, 41] width 73 height 10
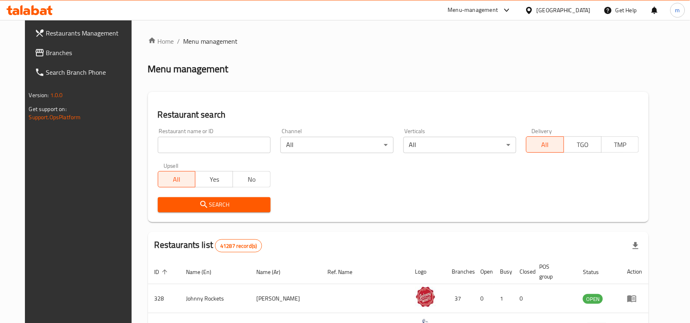
click at [51, 52] on span "Branches" at bounding box center [89, 53] width 87 height 10
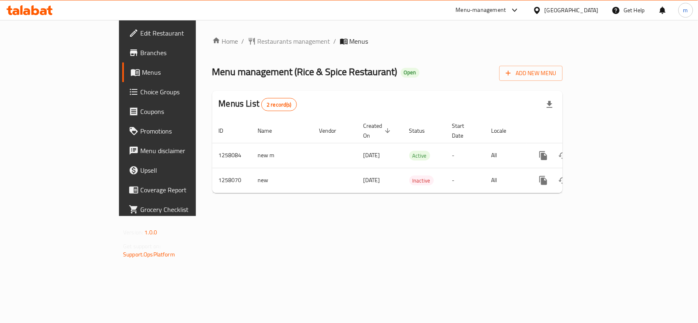
click at [565, 12] on div "[GEOGRAPHIC_DATA]" at bounding box center [571, 10] width 54 height 9
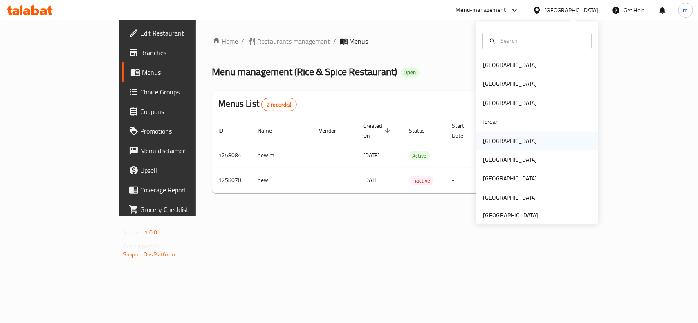
click at [495, 143] on div "[GEOGRAPHIC_DATA]" at bounding box center [509, 141] width 67 height 19
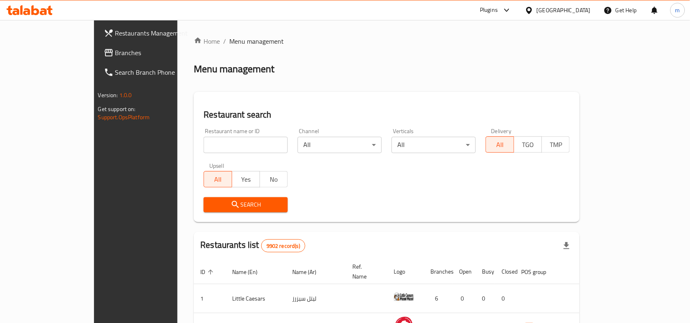
click at [115, 48] on span "Branches" at bounding box center [158, 53] width 87 height 10
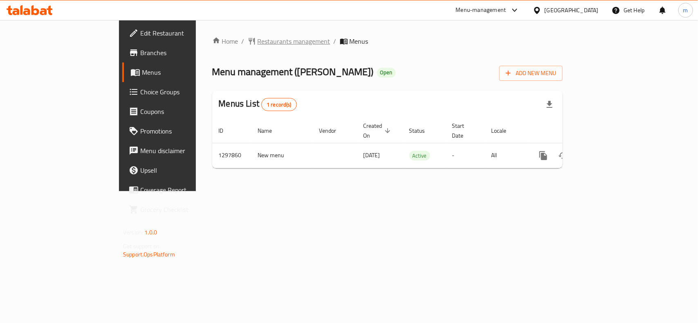
click at [257, 43] on span "Restaurants management" at bounding box center [293, 41] width 73 height 10
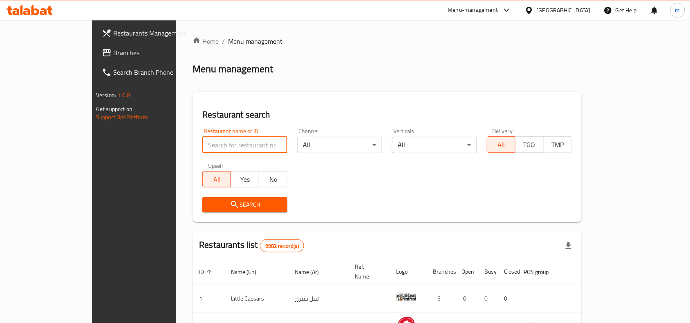
click at [202, 141] on input "search" at bounding box center [244, 145] width 85 height 16
paste input "700646"
type input "700646"
click button "Search" at bounding box center [244, 204] width 85 height 15
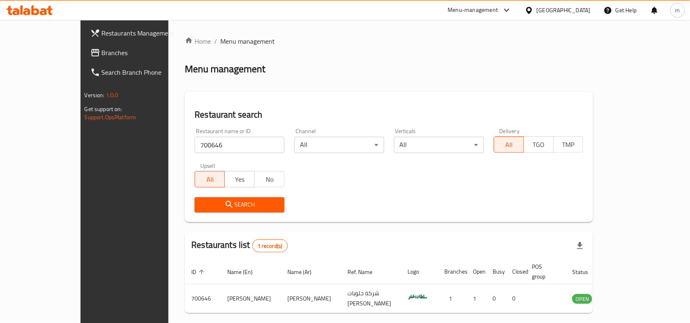
click at [532, 11] on icon at bounding box center [529, 10] width 6 height 7
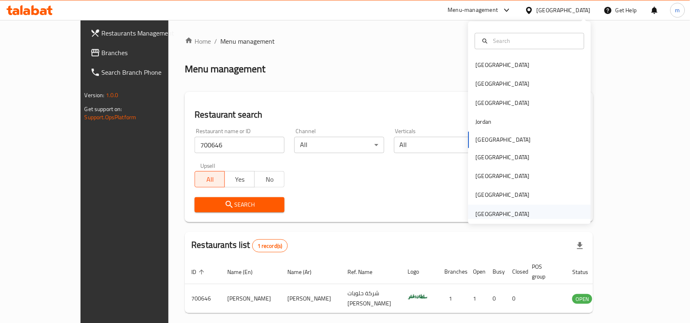
click at [495, 217] on div "[GEOGRAPHIC_DATA]" at bounding box center [503, 214] width 54 height 9
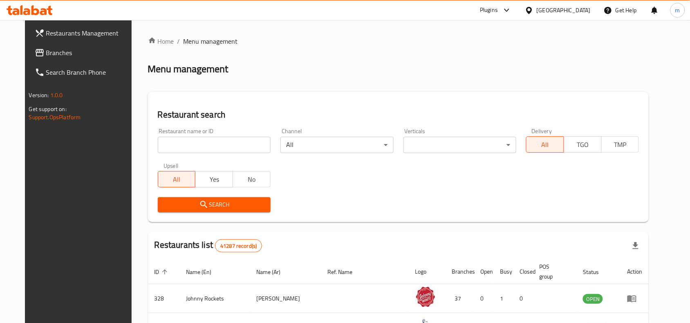
click at [46, 51] on span "Branches" at bounding box center [89, 53] width 87 height 10
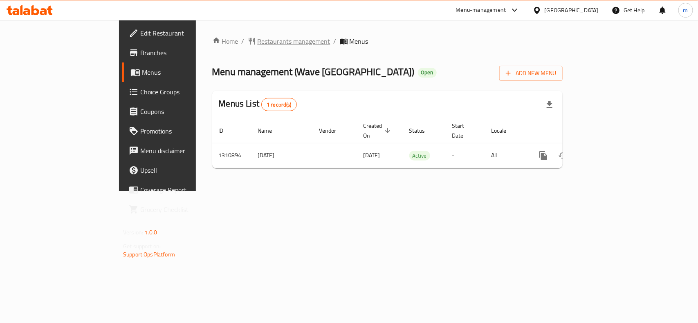
click at [257, 42] on span "Restaurants management" at bounding box center [293, 41] width 73 height 10
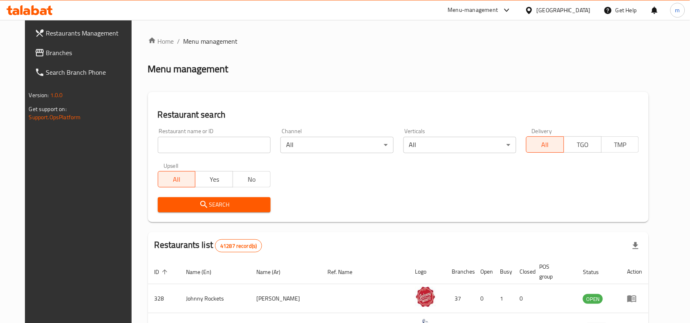
click at [60, 49] on span "Branches" at bounding box center [89, 53] width 87 height 10
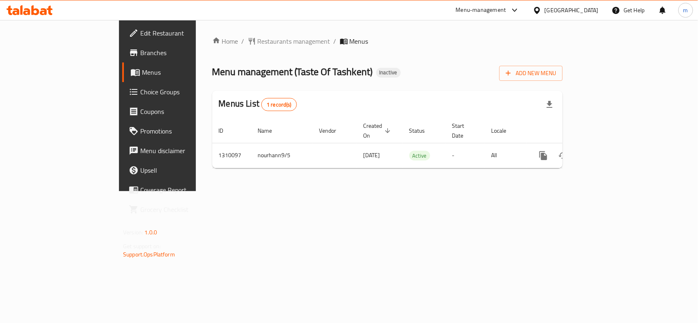
click at [562, 8] on div "[GEOGRAPHIC_DATA]" at bounding box center [571, 10] width 54 height 9
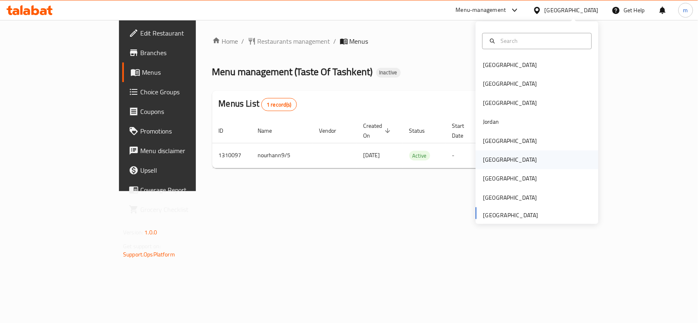
click at [483, 162] on div "[GEOGRAPHIC_DATA]" at bounding box center [510, 160] width 54 height 9
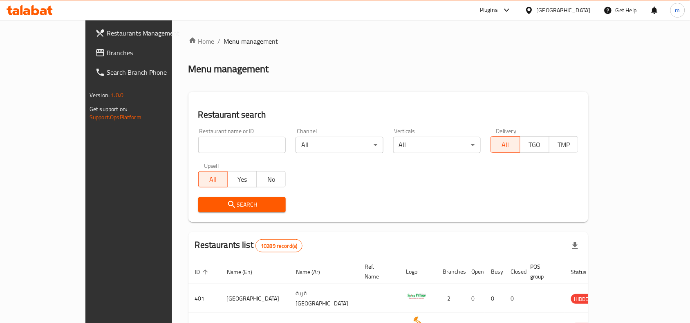
click at [107, 49] on span "Branches" at bounding box center [150, 53] width 87 height 10
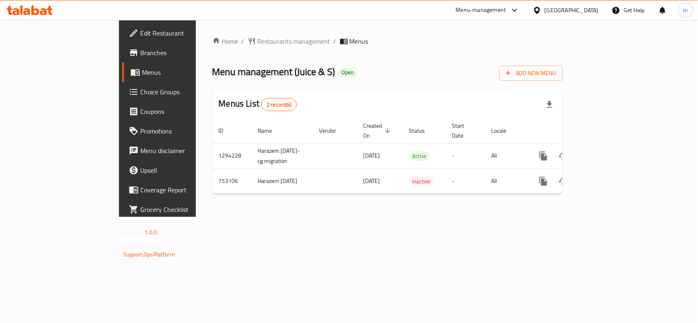
click at [544, 9] on div at bounding box center [539, 10] width 12 height 9
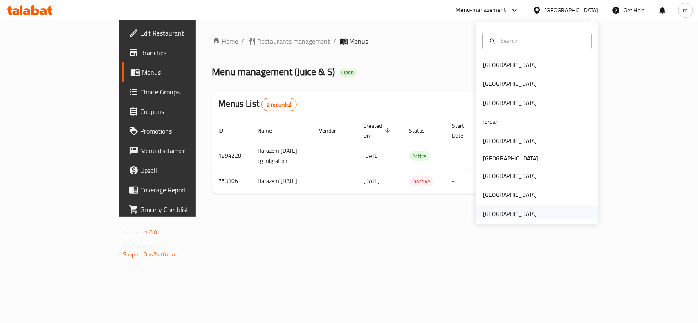
click at [522, 215] on div "[GEOGRAPHIC_DATA]" at bounding box center [510, 214] width 54 height 9
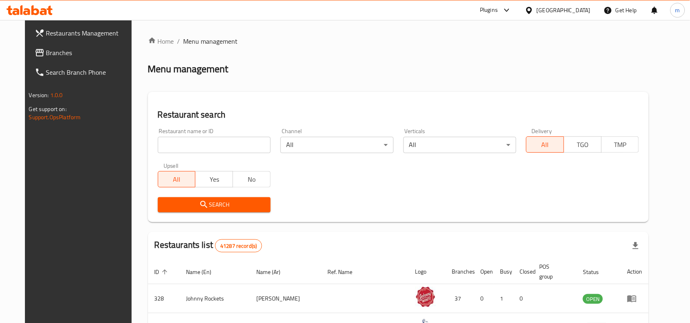
click at [35, 51] on icon at bounding box center [40, 53] width 10 height 10
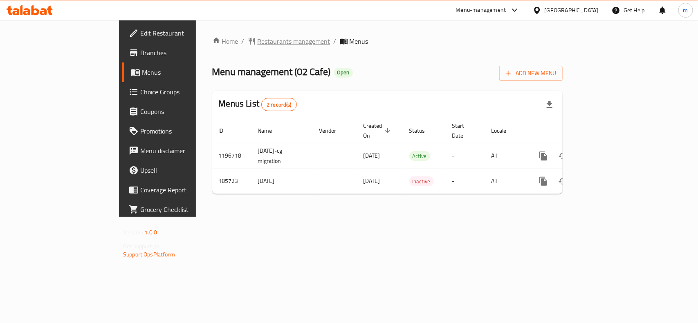
click at [257, 39] on span "Restaurants management" at bounding box center [293, 41] width 73 height 10
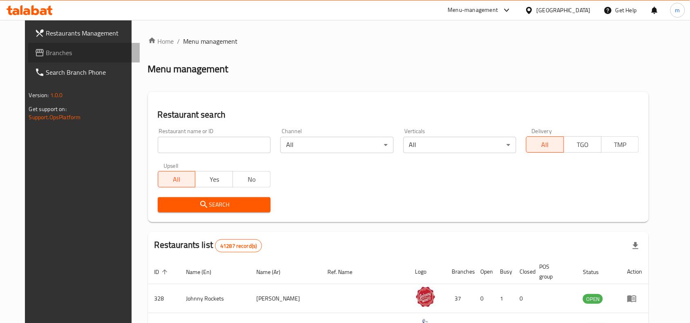
click at [56, 54] on span "Branches" at bounding box center [89, 53] width 87 height 10
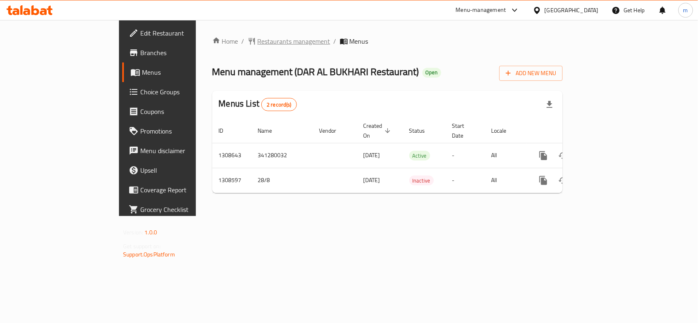
click at [257, 39] on span "Restaurants management" at bounding box center [293, 41] width 73 height 10
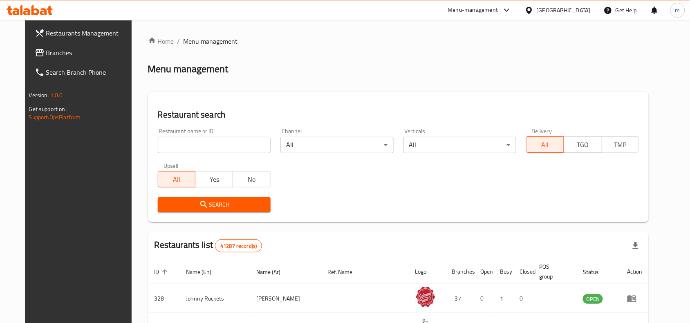
click at [172, 150] on input "search" at bounding box center [214, 145] width 113 height 16
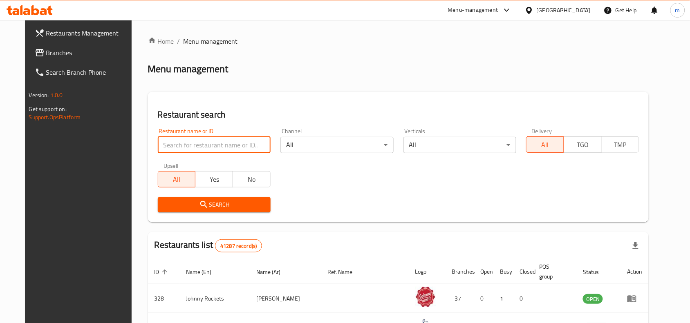
paste input "704952"
type input "704952"
click button "Search" at bounding box center [214, 204] width 113 height 15
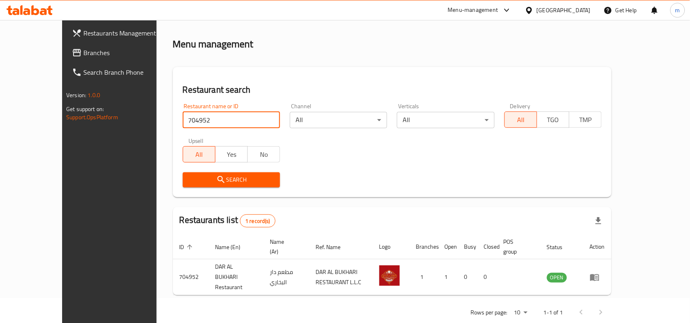
scroll to position [25, 0]
click at [83, 50] on span "Branches" at bounding box center [126, 53] width 87 height 10
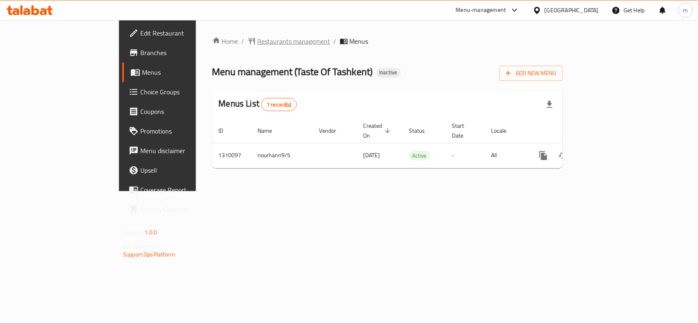
click at [257, 43] on span "Restaurants management" at bounding box center [293, 41] width 73 height 10
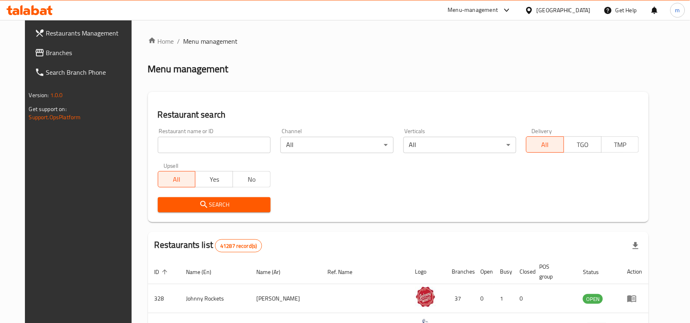
click at [28, 55] on link "Branches" at bounding box center [84, 53] width 112 height 20
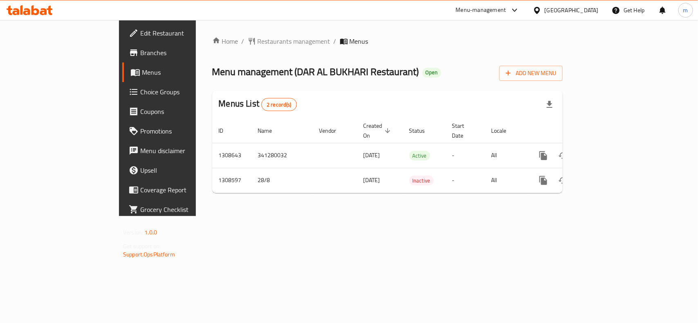
click at [563, 7] on div "[GEOGRAPHIC_DATA]" at bounding box center [571, 10] width 54 height 9
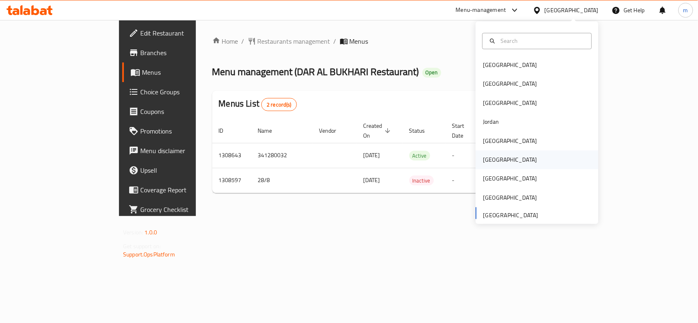
click at [497, 162] on div "Oman" at bounding box center [536, 160] width 123 height 19
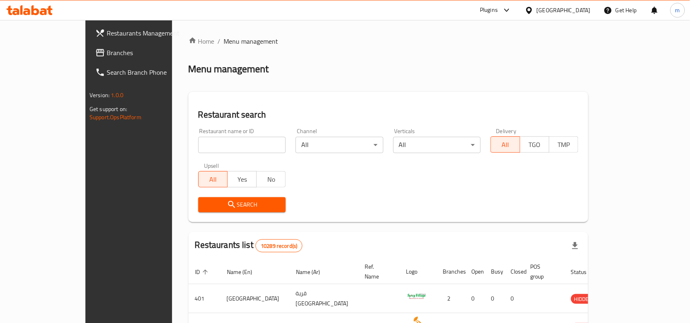
click at [107, 56] on span "Branches" at bounding box center [150, 53] width 87 height 10
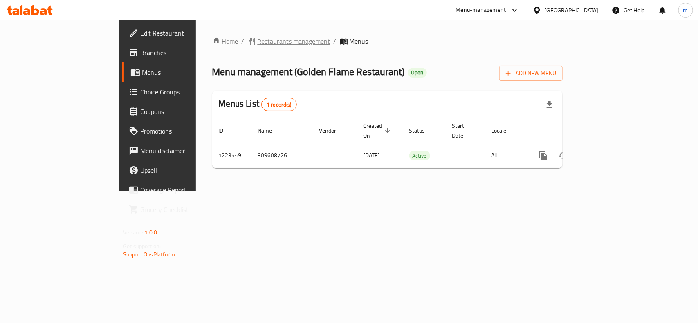
click at [257, 40] on span "Restaurants management" at bounding box center [293, 41] width 73 height 10
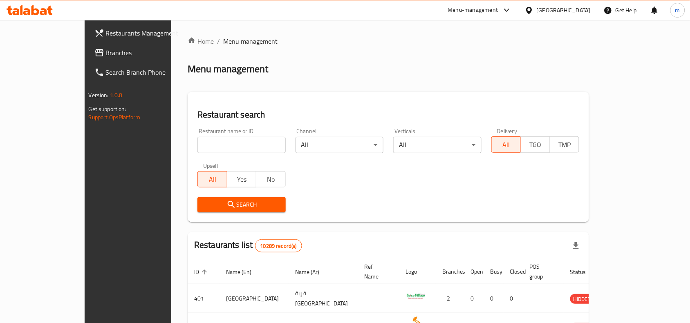
drag, startPoint x: 50, startPoint y: 50, endPoint x: 54, endPoint y: 55, distance: 6.5
click at [106, 50] on span "Branches" at bounding box center [149, 53] width 87 height 10
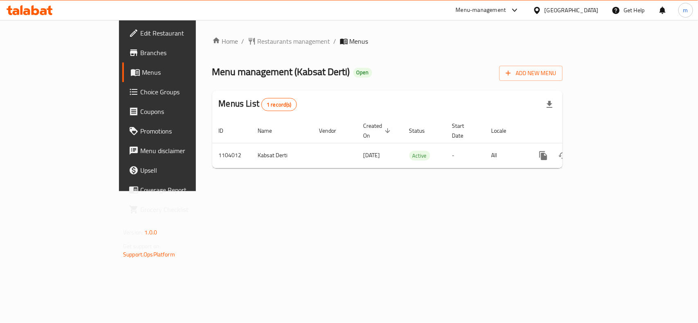
click at [593, 9] on div "[GEOGRAPHIC_DATA]" at bounding box center [571, 10] width 54 height 9
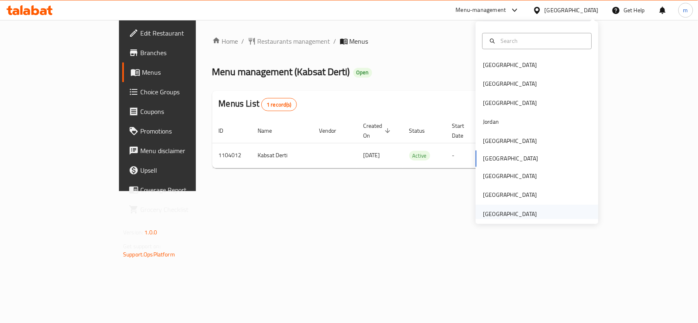
click at [513, 212] on div "[GEOGRAPHIC_DATA]" at bounding box center [510, 214] width 54 height 9
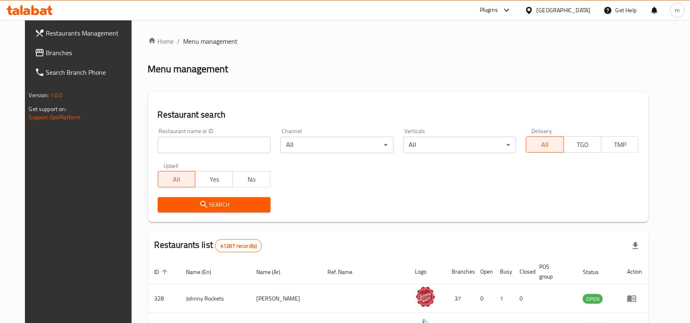
click at [46, 52] on span "Branches" at bounding box center [89, 53] width 87 height 10
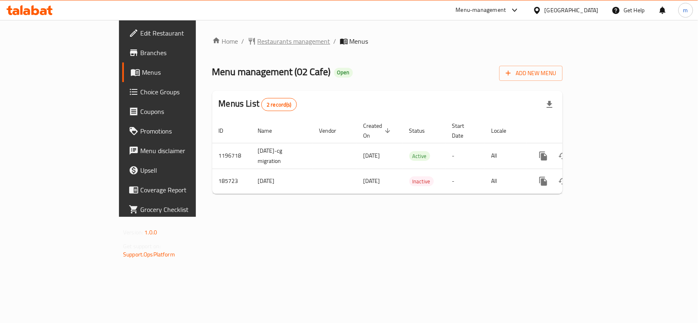
click at [257, 37] on span "Restaurants management" at bounding box center [293, 41] width 73 height 10
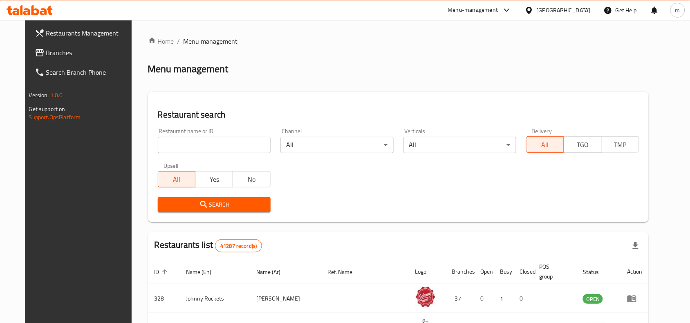
click at [67, 50] on span "Branches" at bounding box center [89, 53] width 87 height 10
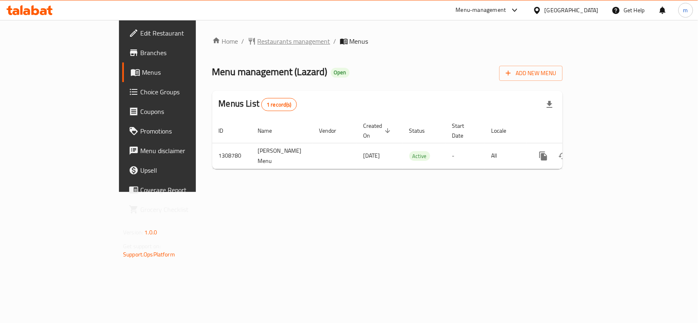
click at [257, 40] on span "Restaurants management" at bounding box center [293, 41] width 73 height 10
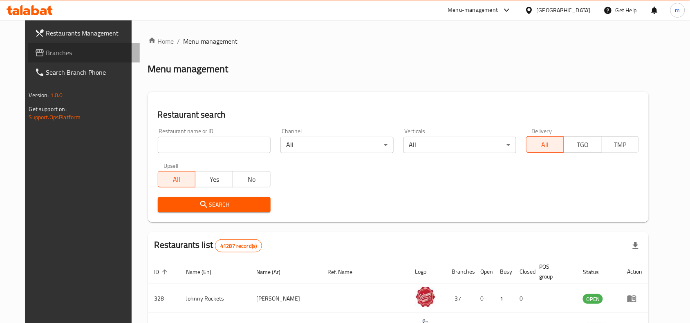
click at [59, 55] on span "Branches" at bounding box center [89, 53] width 87 height 10
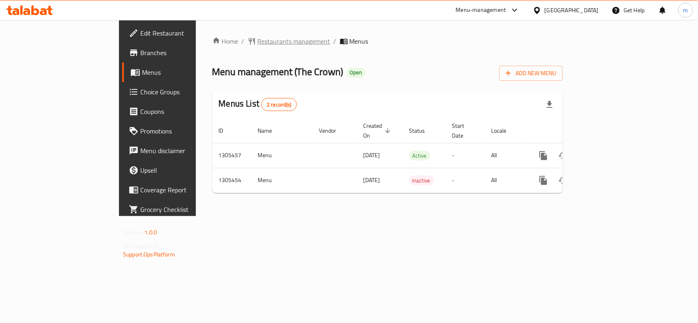
click at [257, 43] on span "Restaurants management" at bounding box center [293, 41] width 73 height 10
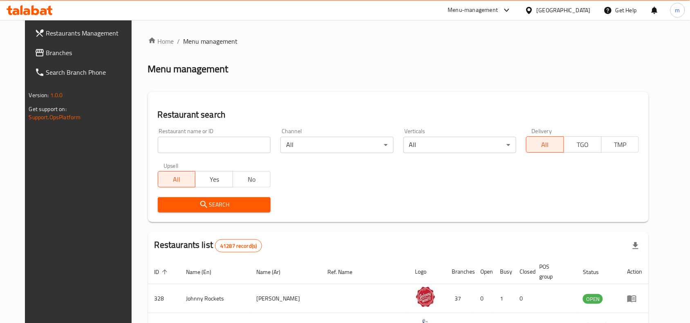
click at [46, 55] on span "Branches" at bounding box center [89, 53] width 87 height 10
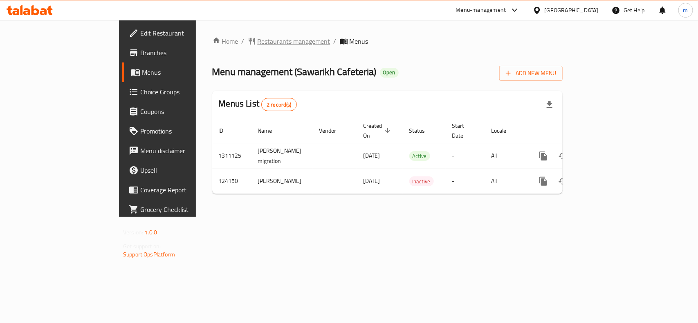
click at [257, 43] on span "Restaurants management" at bounding box center [293, 41] width 73 height 10
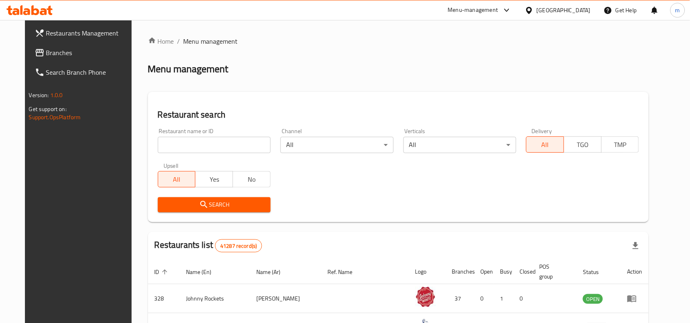
click at [46, 54] on span "Branches" at bounding box center [89, 53] width 87 height 10
